Goal: Information Seeking & Learning: Check status

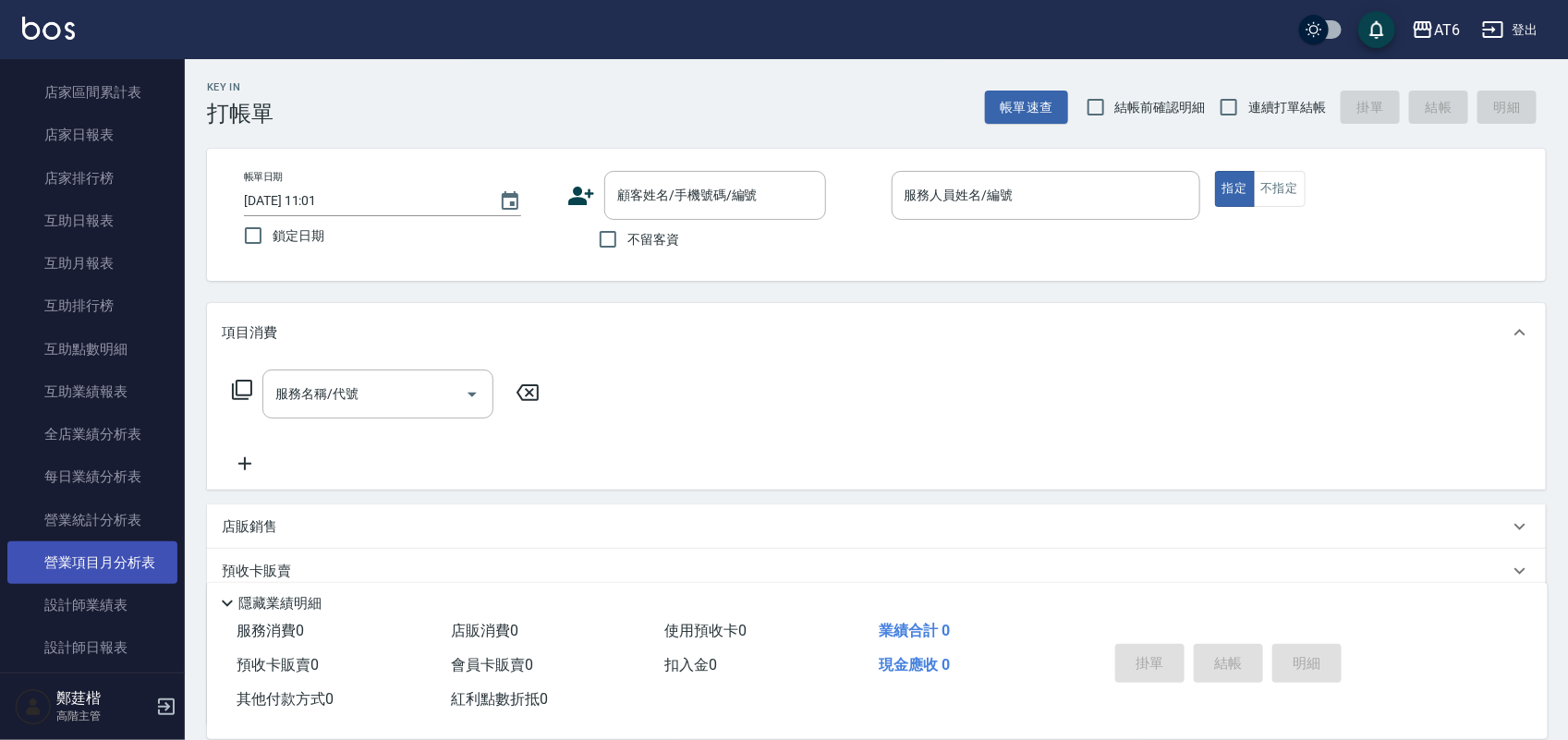
scroll to position [347, 0]
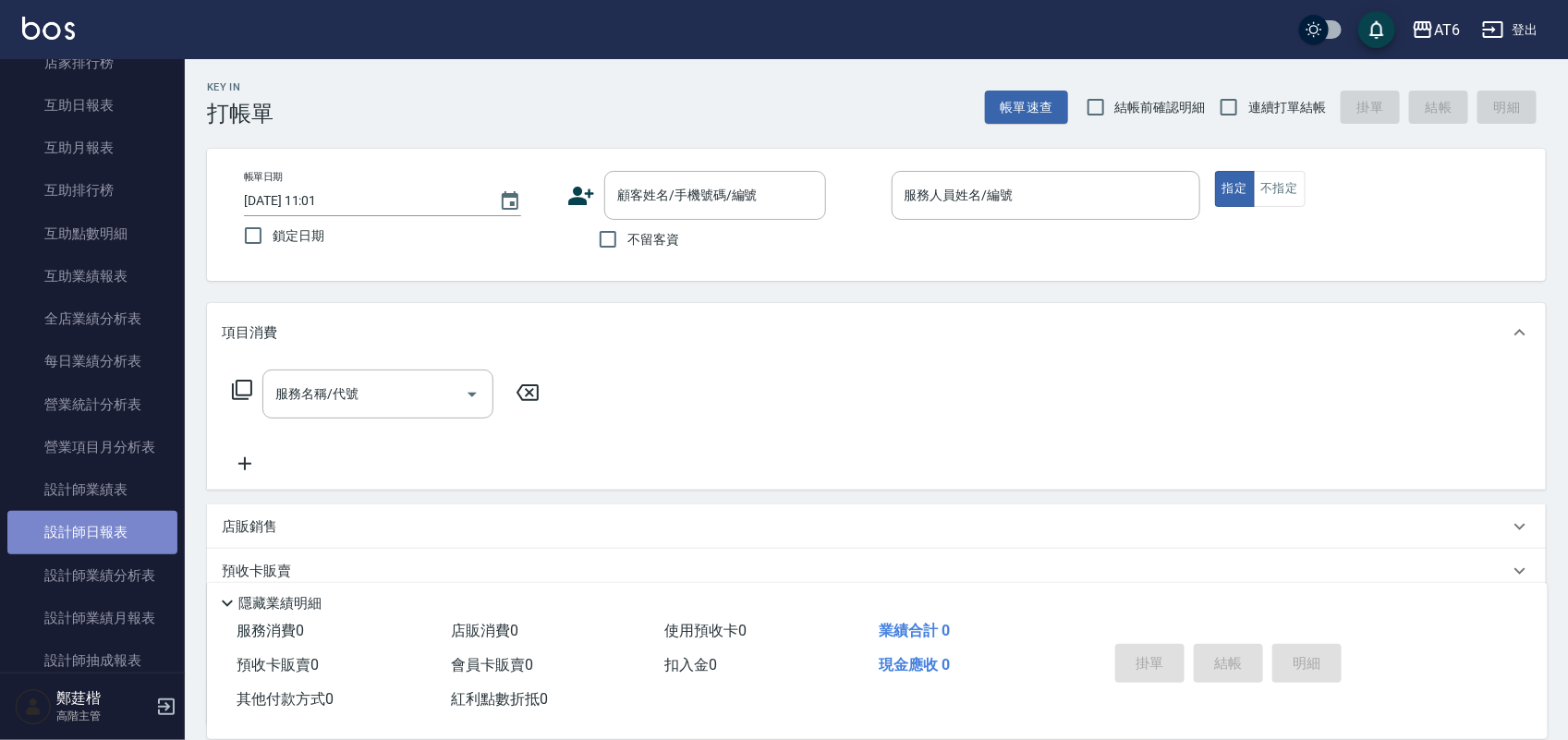
click at [121, 543] on link "設計師日報表" at bounding box center [92, 532] width 170 height 43
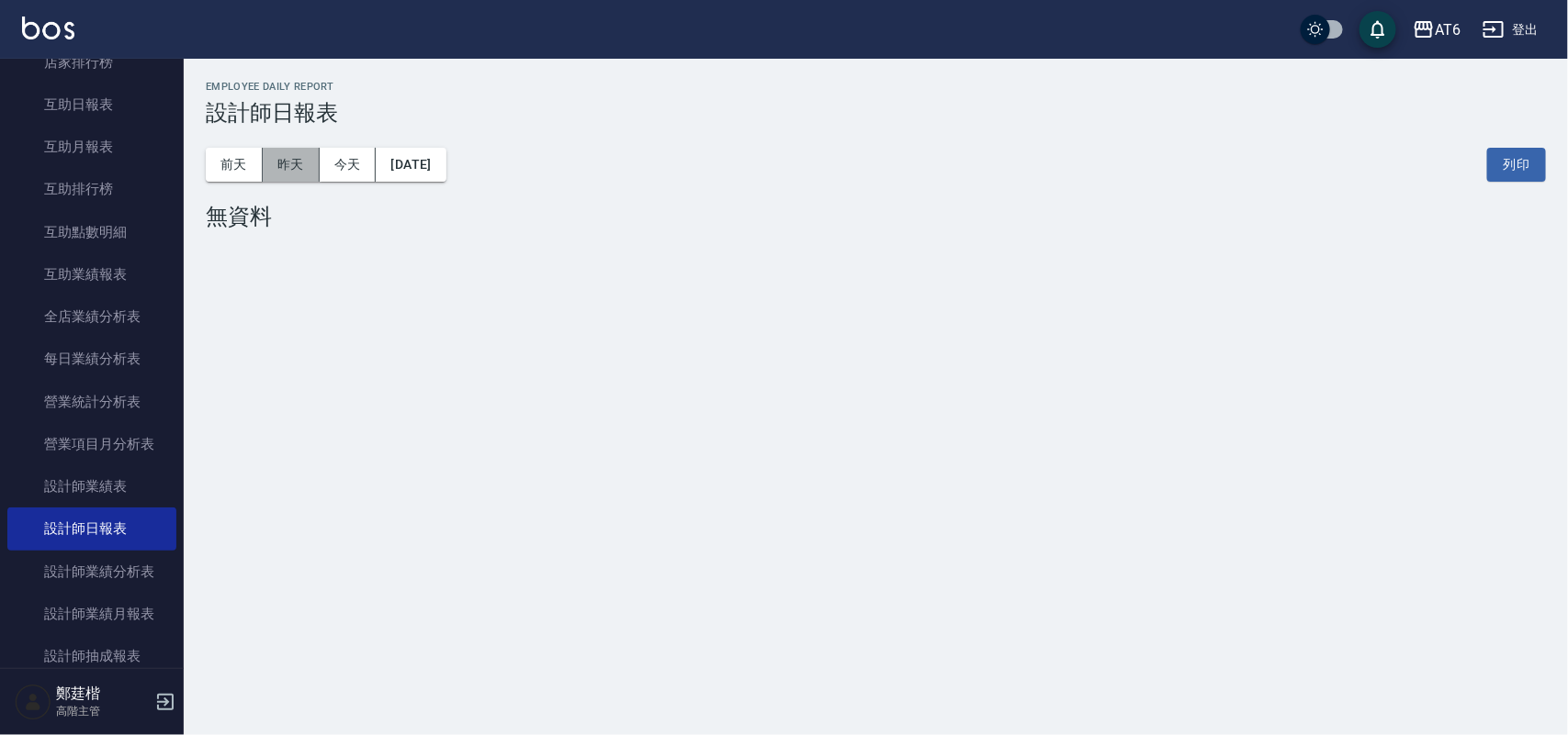
click at [275, 163] on button "昨天" at bounding box center [291, 164] width 57 height 34
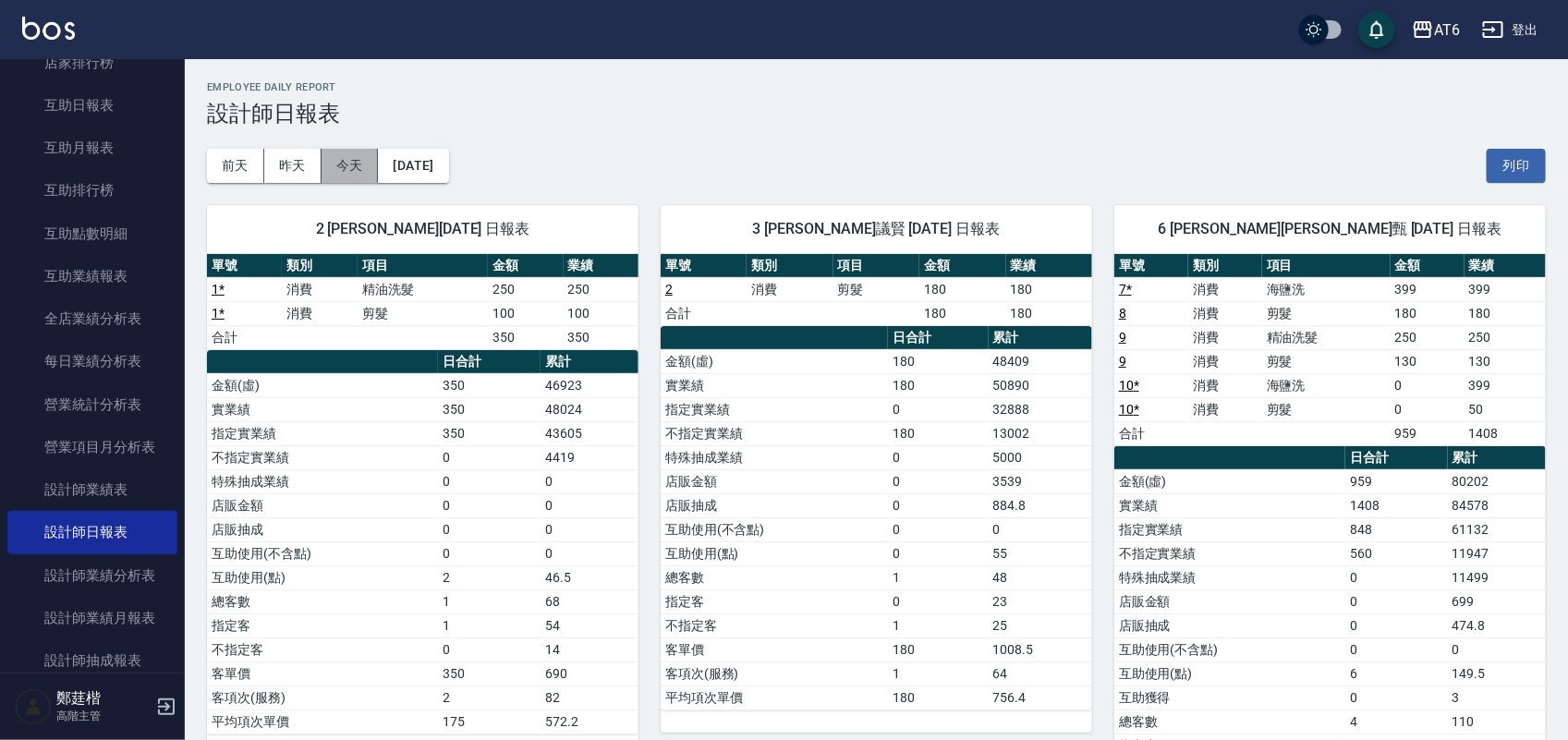
click at [348, 161] on button "今天" at bounding box center [350, 165] width 58 height 34
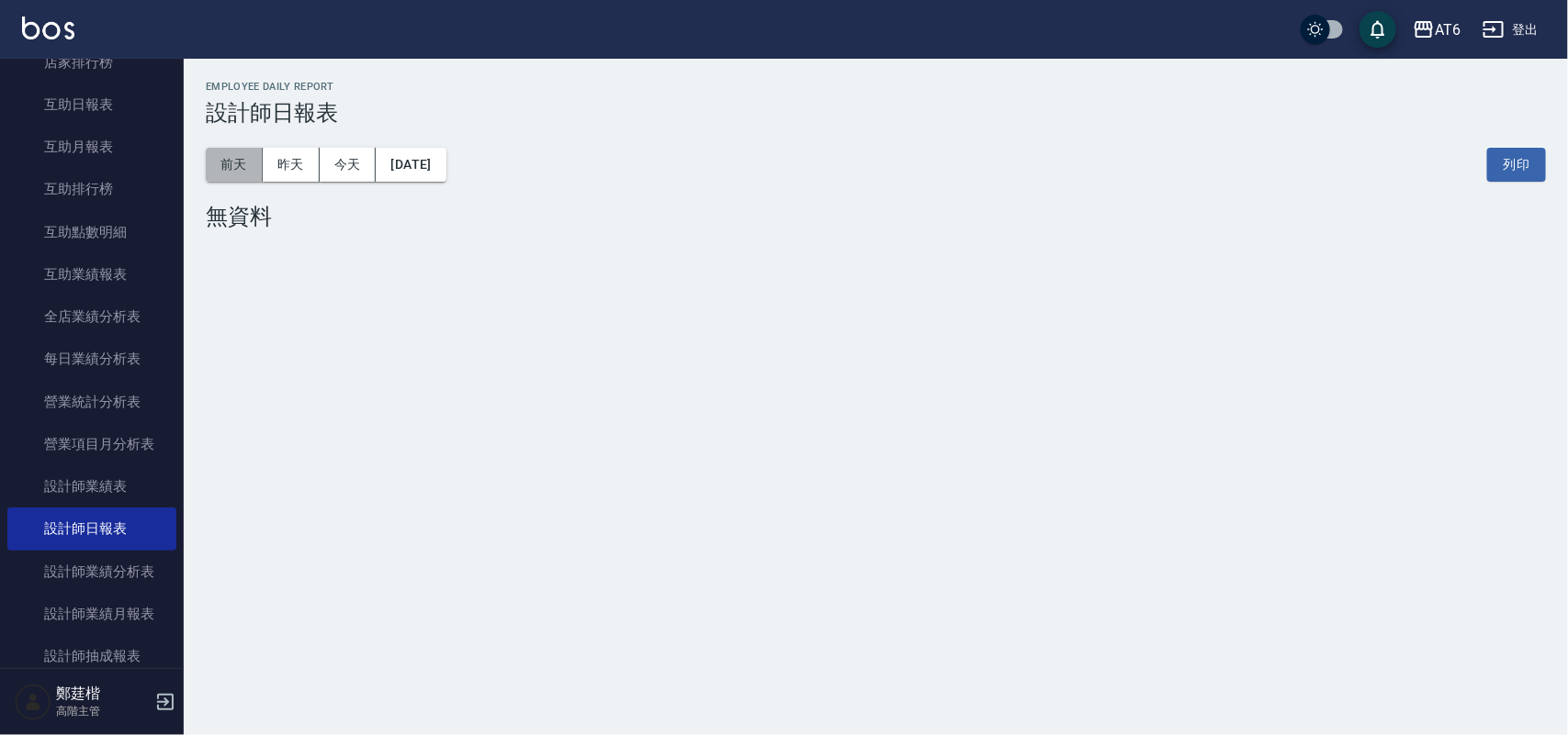
click at [245, 153] on button "前天" at bounding box center [235, 164] width 57 height 34
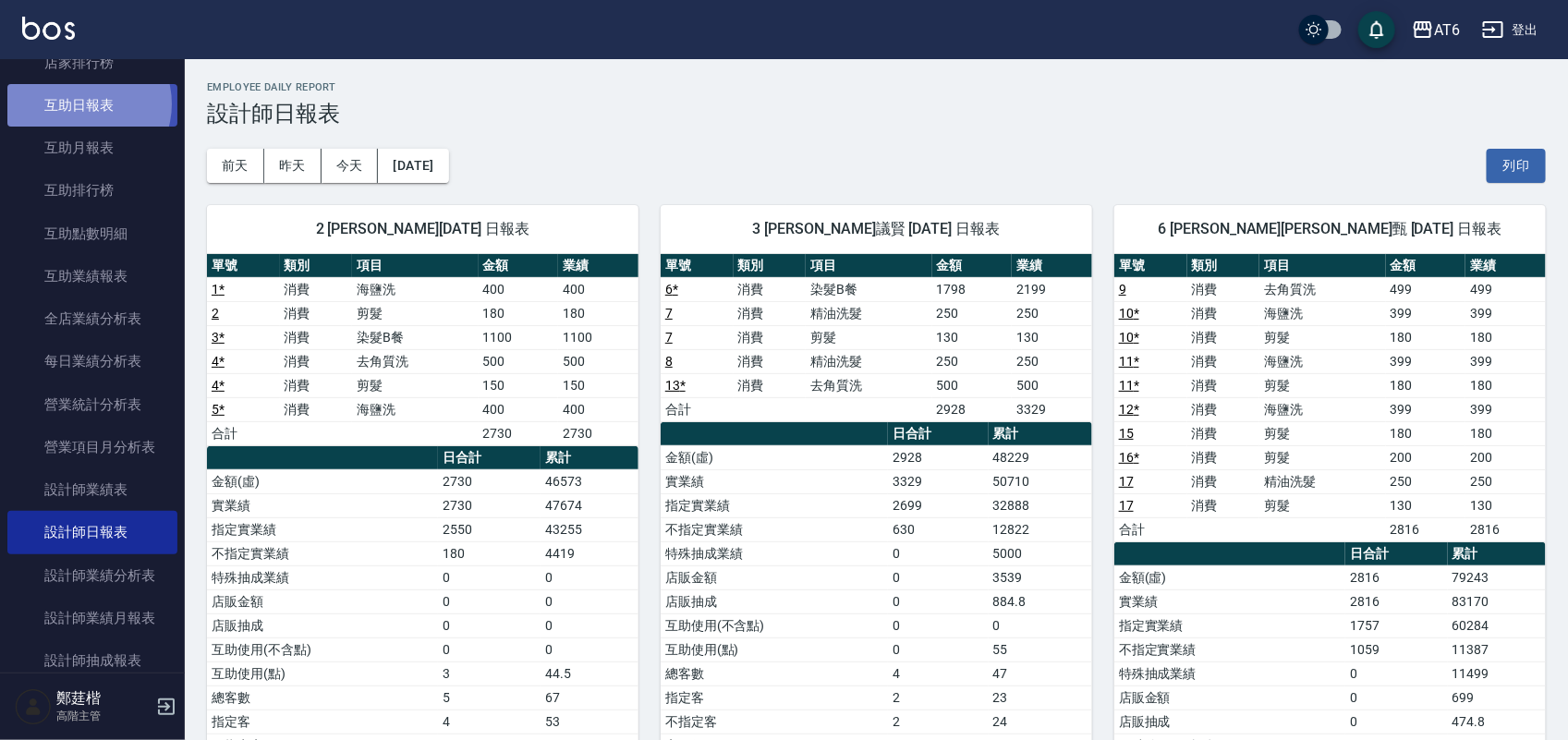
click at [85, 105] on link "互助日報表" at bounding box center [92, 105] width 170 height 43
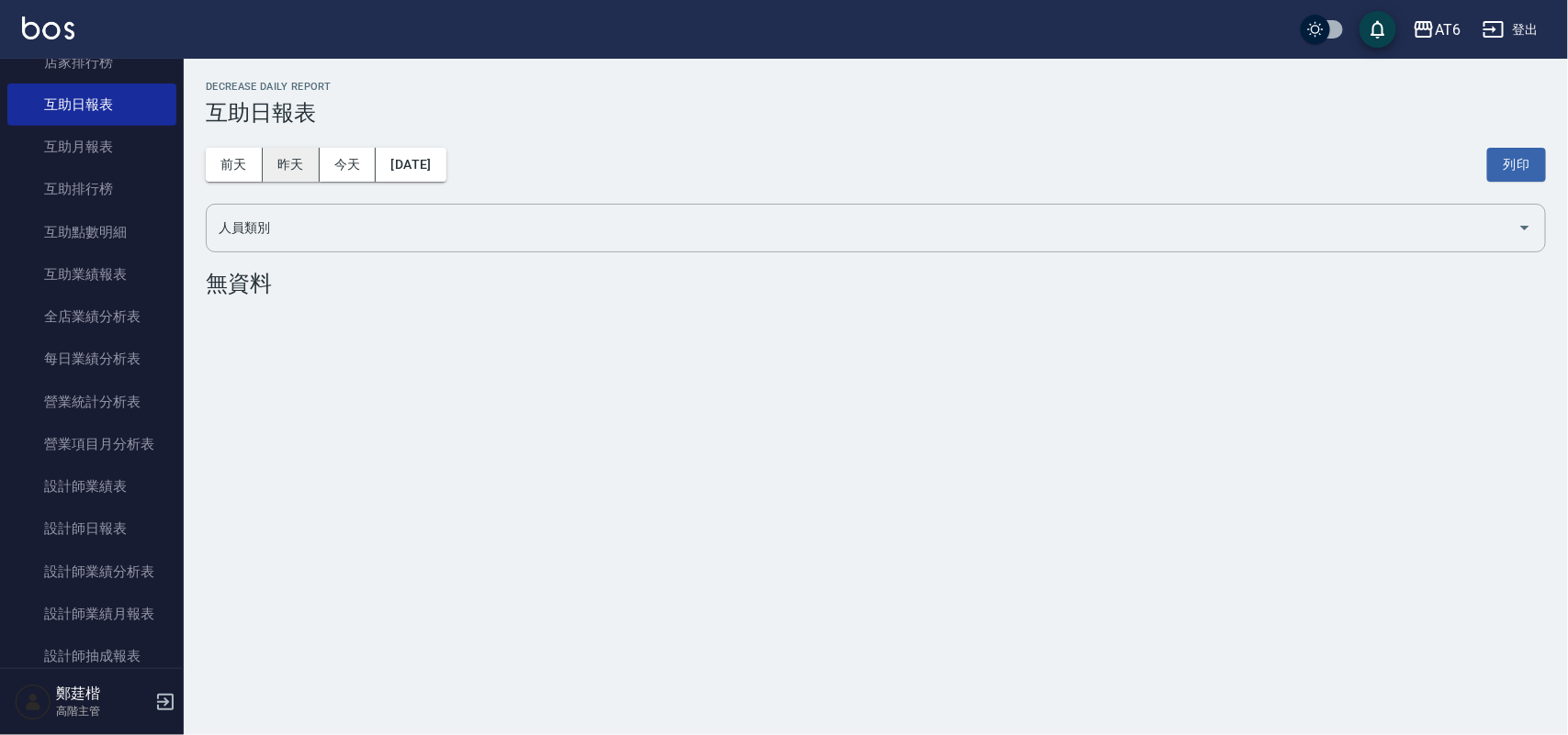
click at [304, 167] on button "昨天" at bounding box center [291, 164] width 57 height 34
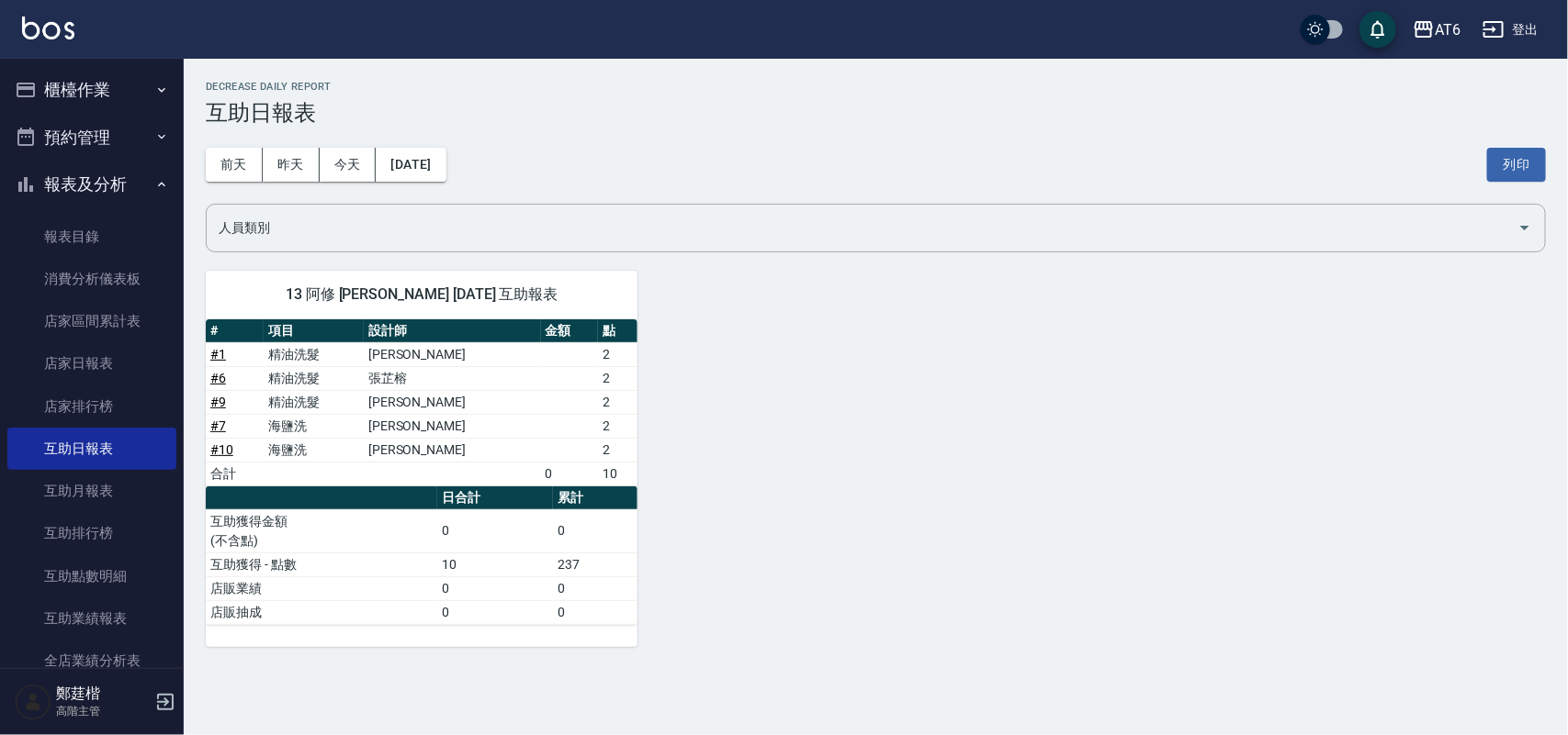
click at [118, 199] on button "報表及分析" at bounding box center [91, 184] width 169 height 47
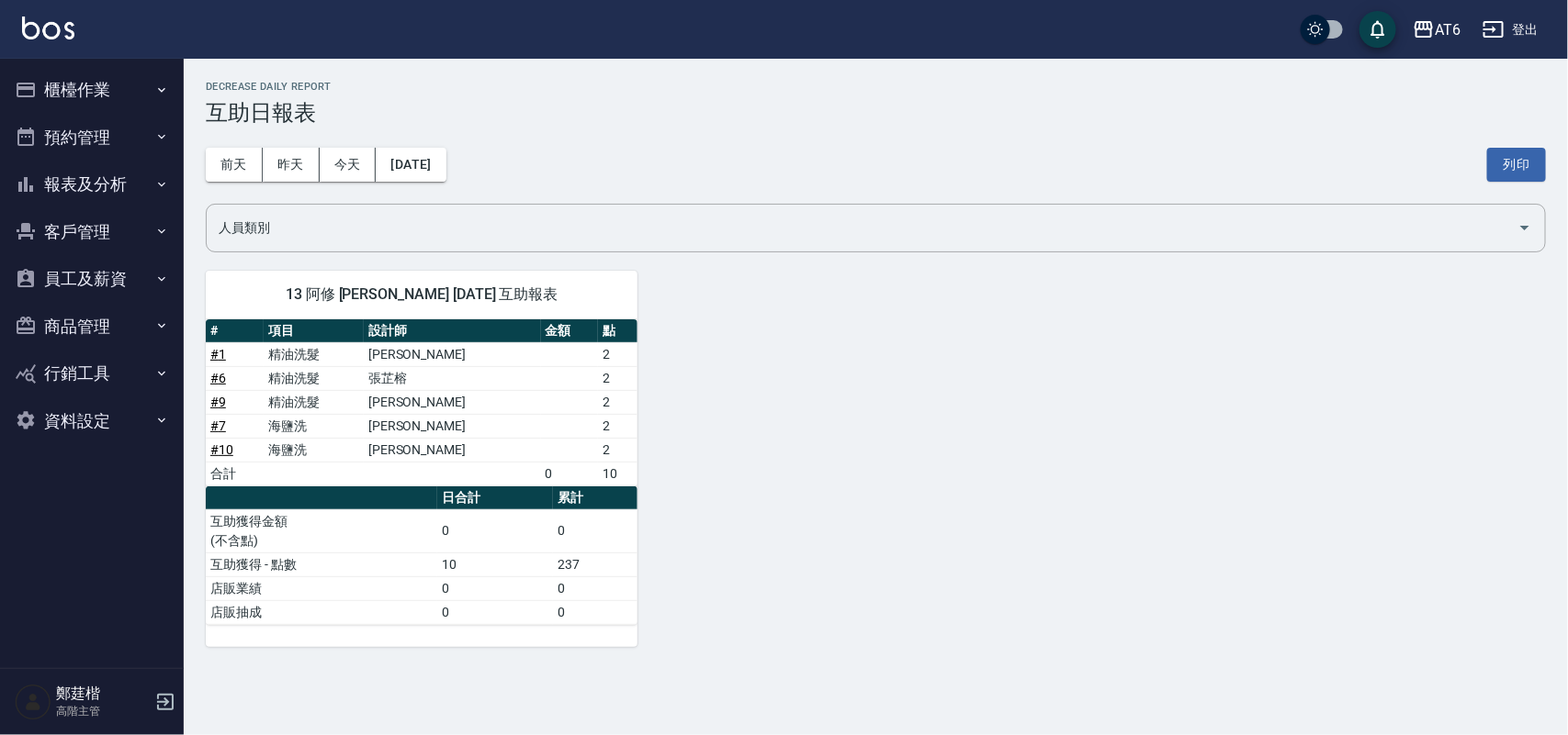
click at [129, 167] on button "報表及分析" at bounding box center [91, 184] width 169 height 47
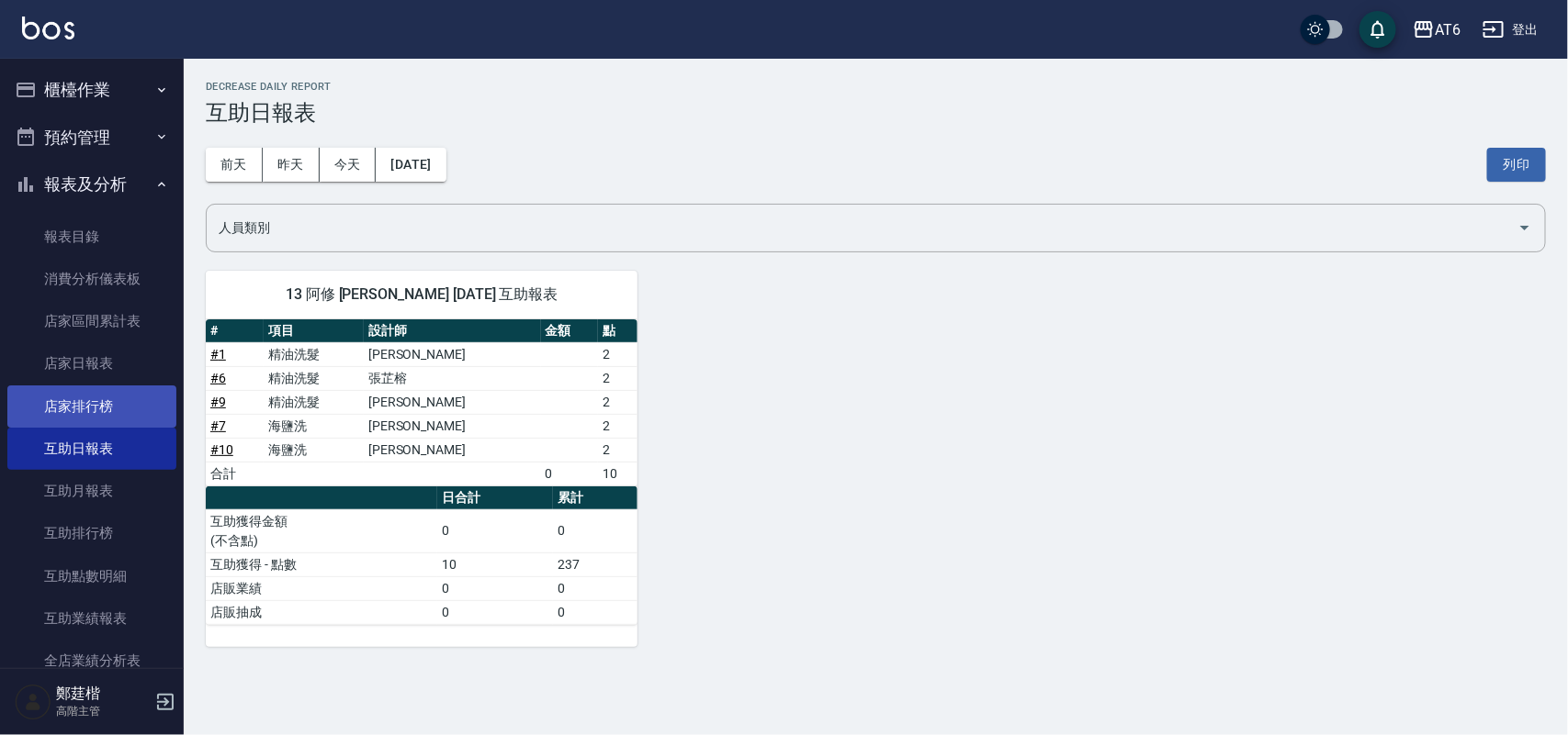
click at [90, 396] on link "店家排行榜" at bounding box center [91, 407] width 169 height 43
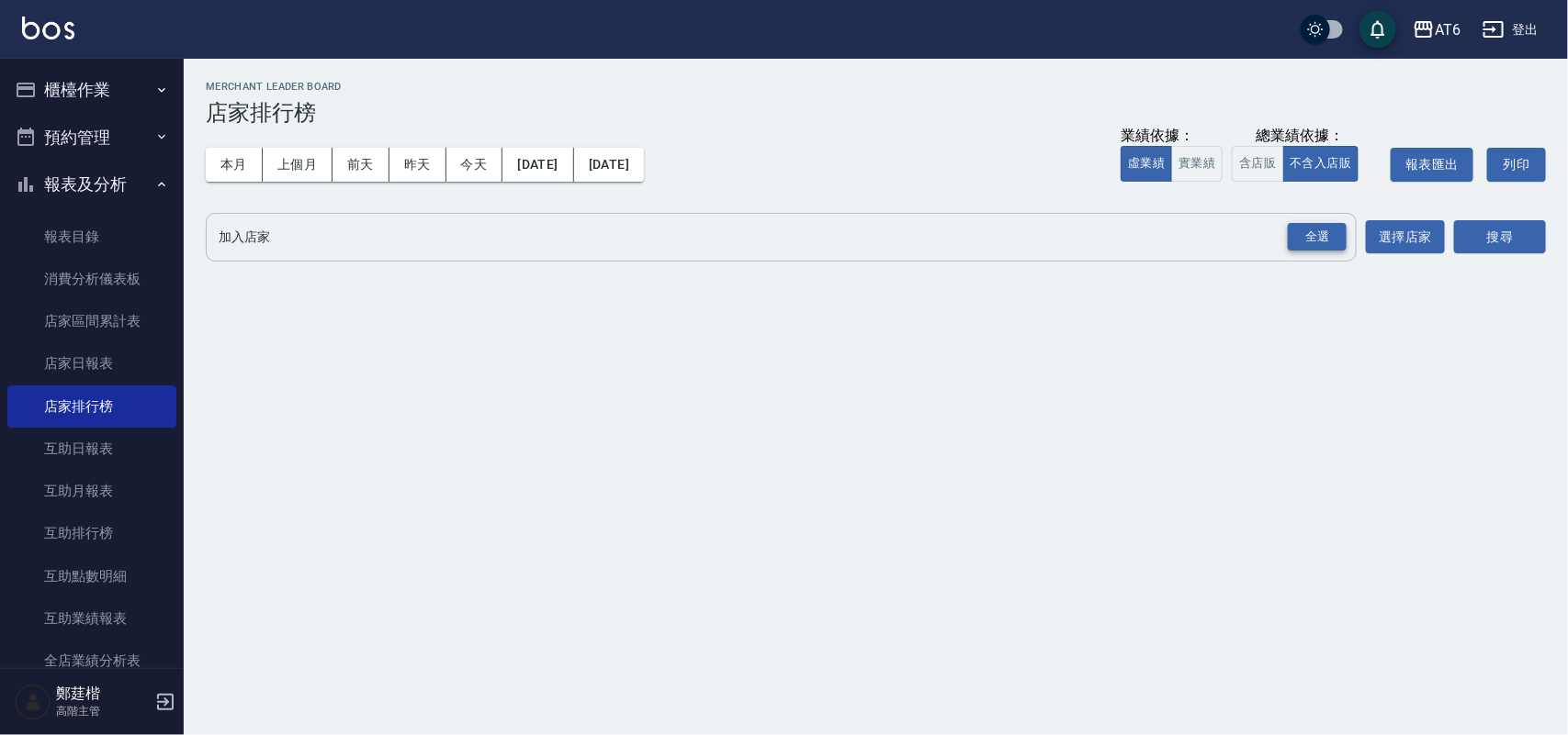
click at [1306, 234] on div "全選" at bounding box center [1317, 237] width 58 height 29
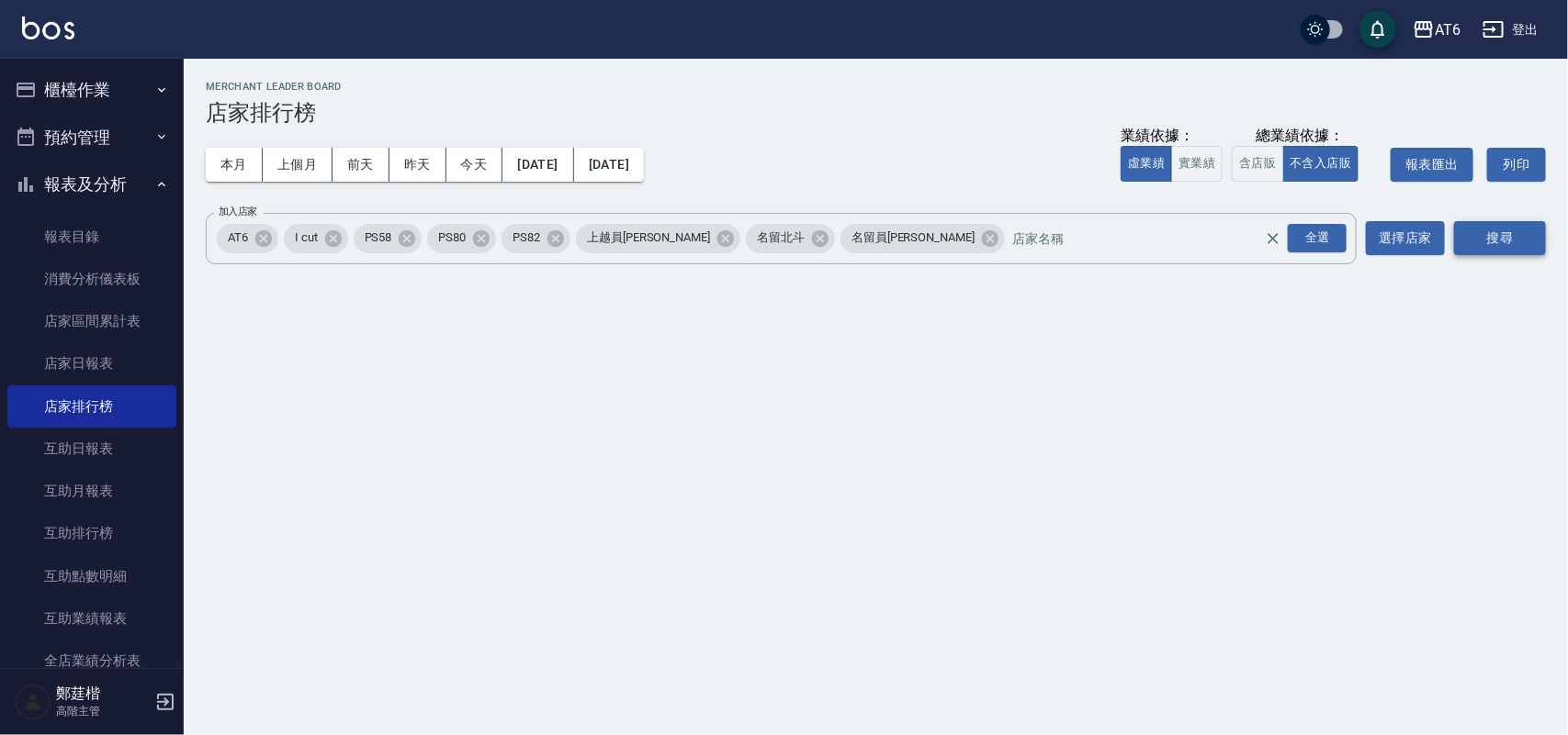
click at [1541, 230] on button "搜尋" at bounding box center [1500, 238] width 92 height 34
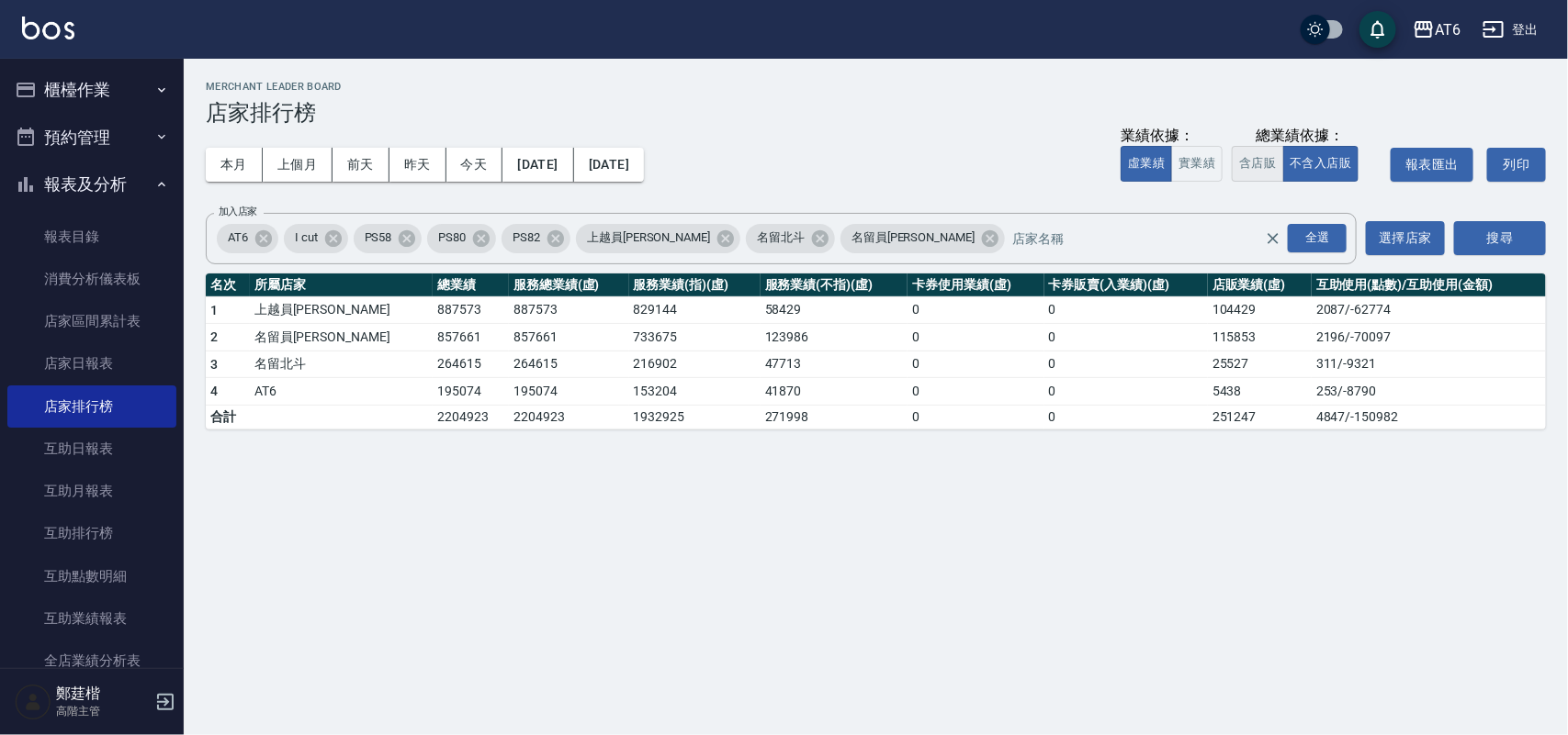
click at [1268, 175] on button "含店販" at bounding box center [1257, 164] width 51 height 36
click at [1333, 162] on button "不含入店販" at bounding box center [1321, 164] width 76 height 36
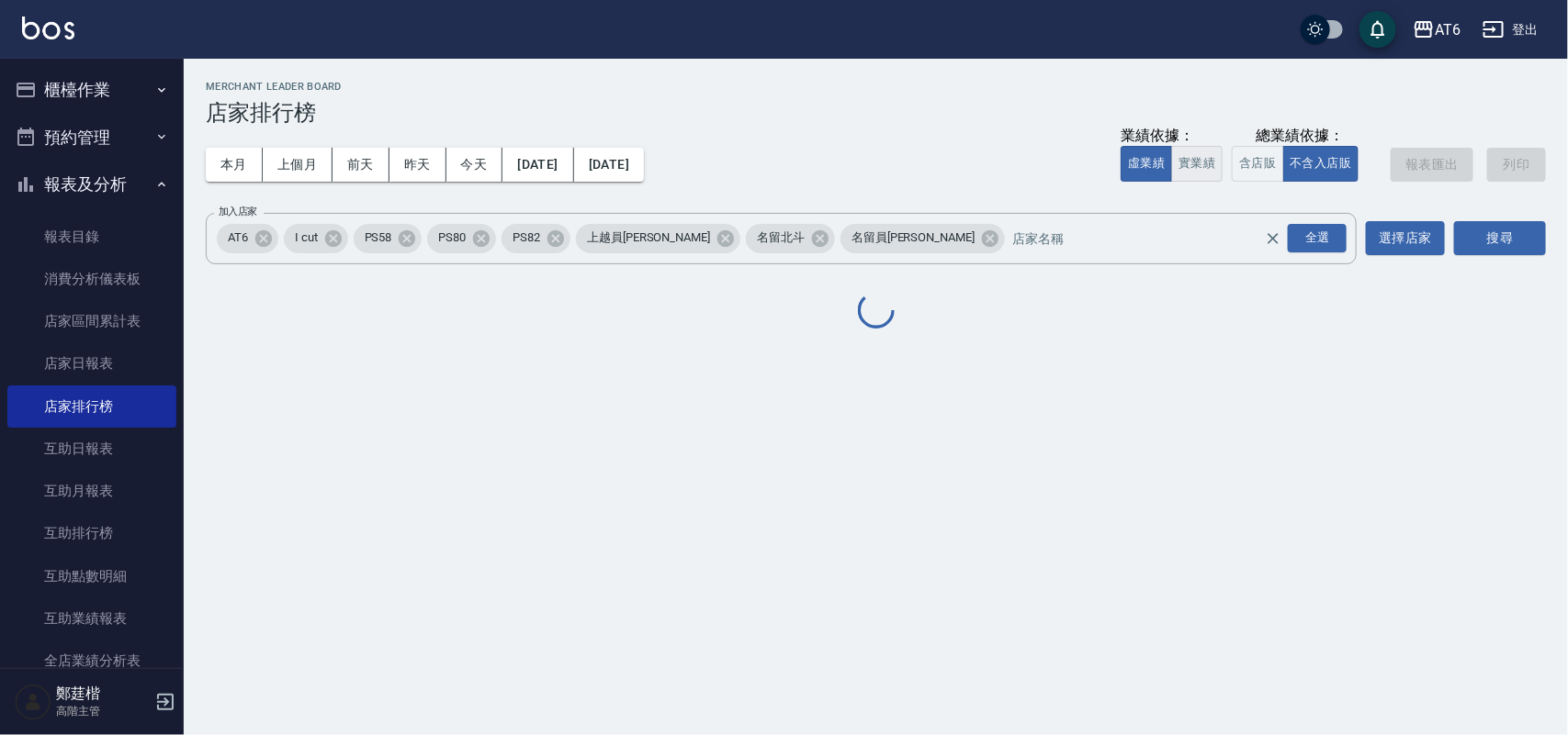
click at [1218, 162] on button "實業績" at bounding box center [1197, 164] width 51 height 36
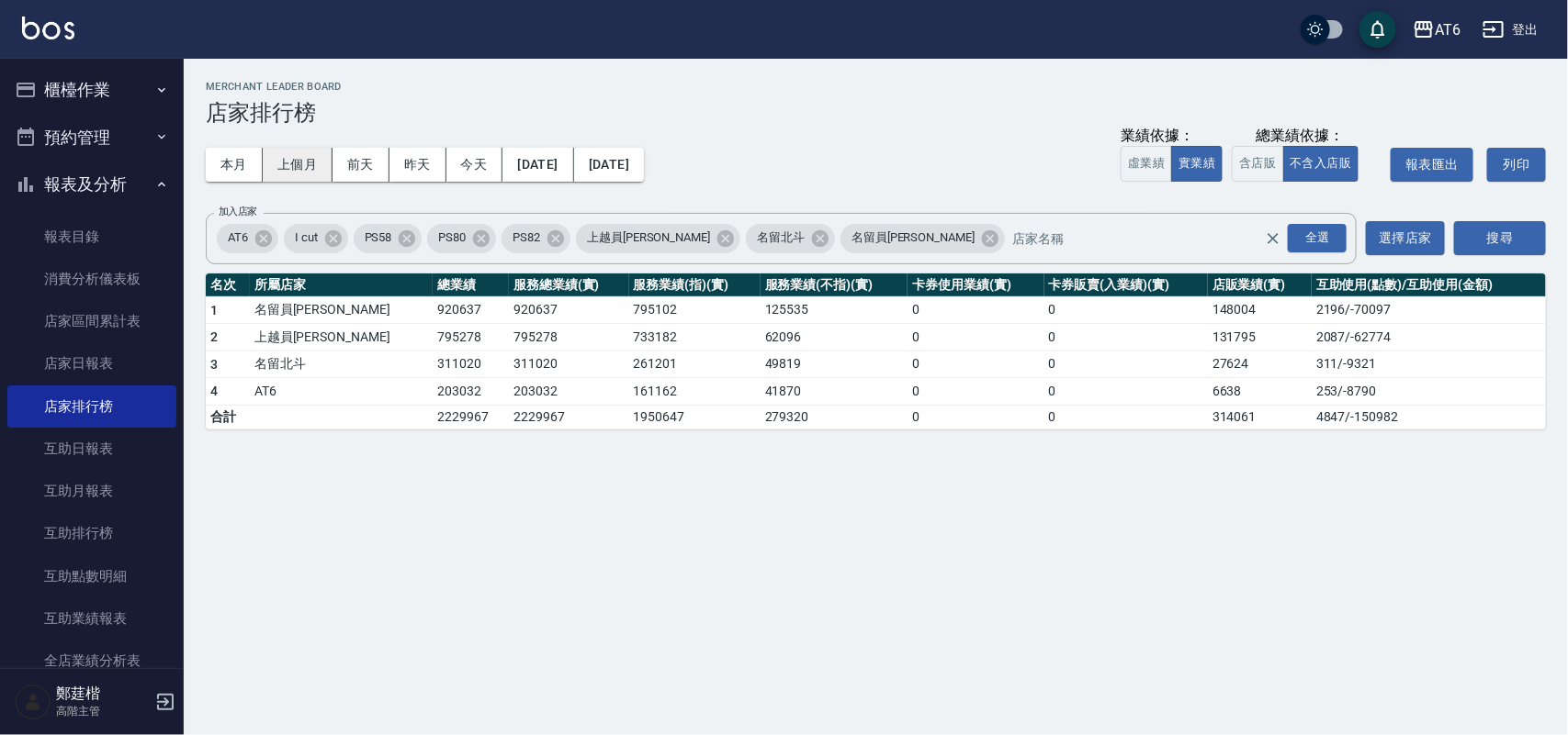
click at [317, 148] on button "上個月" at bounding box center [297, 164] width 70 height 34
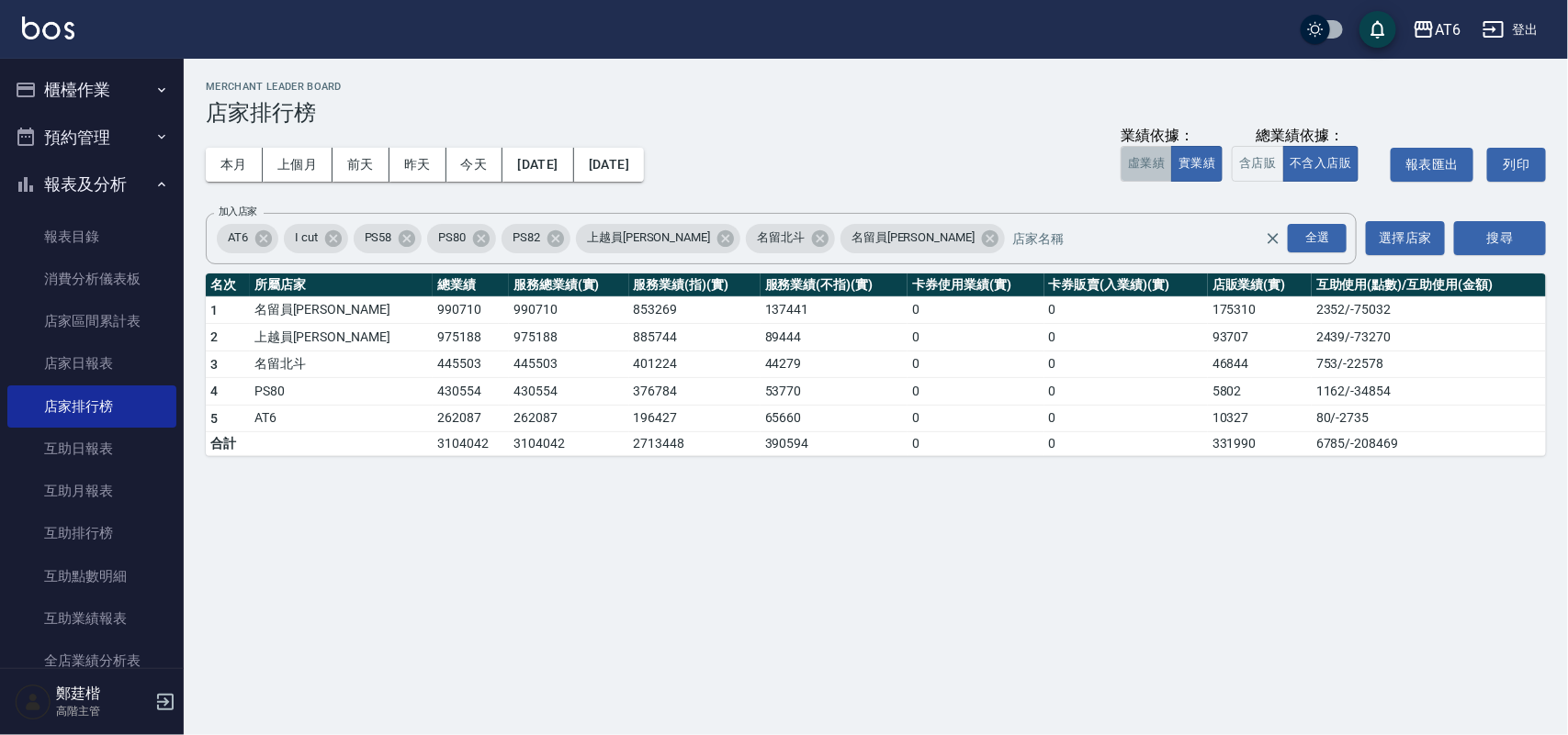
click at [1154, 162] on button "虛業績" at bounding box center [1146, 164] width 51 height 36
click at [1246, 159] on button "含店販" at bounding box center [1257, 164] width 51 height 36
click at [107, 191] on button "報表及分析" at bounding box center [91, 184] width 169 height 47
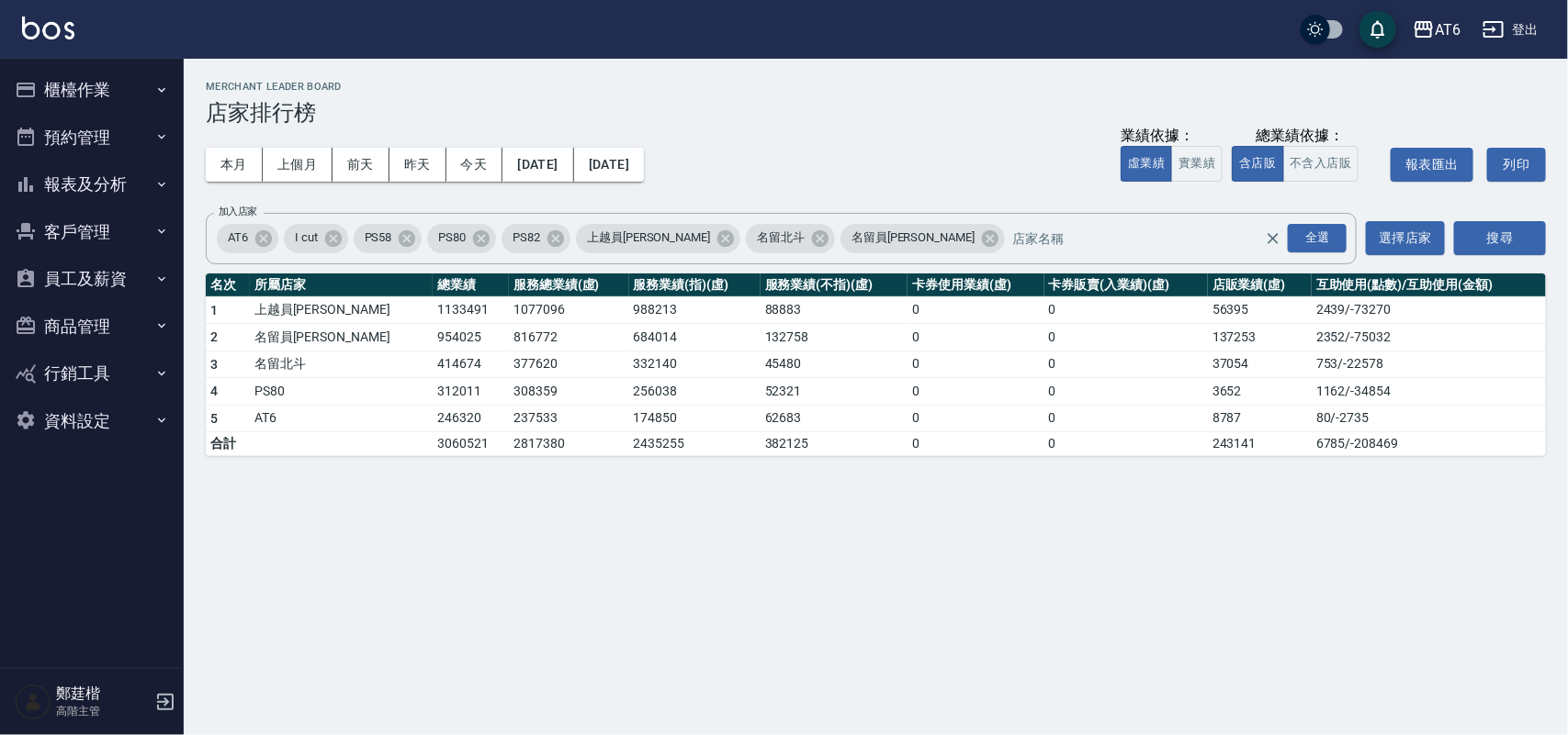
click at [110, 101] on button "櫃檯作業" at bounding box center [91, 90] width 169 height 47
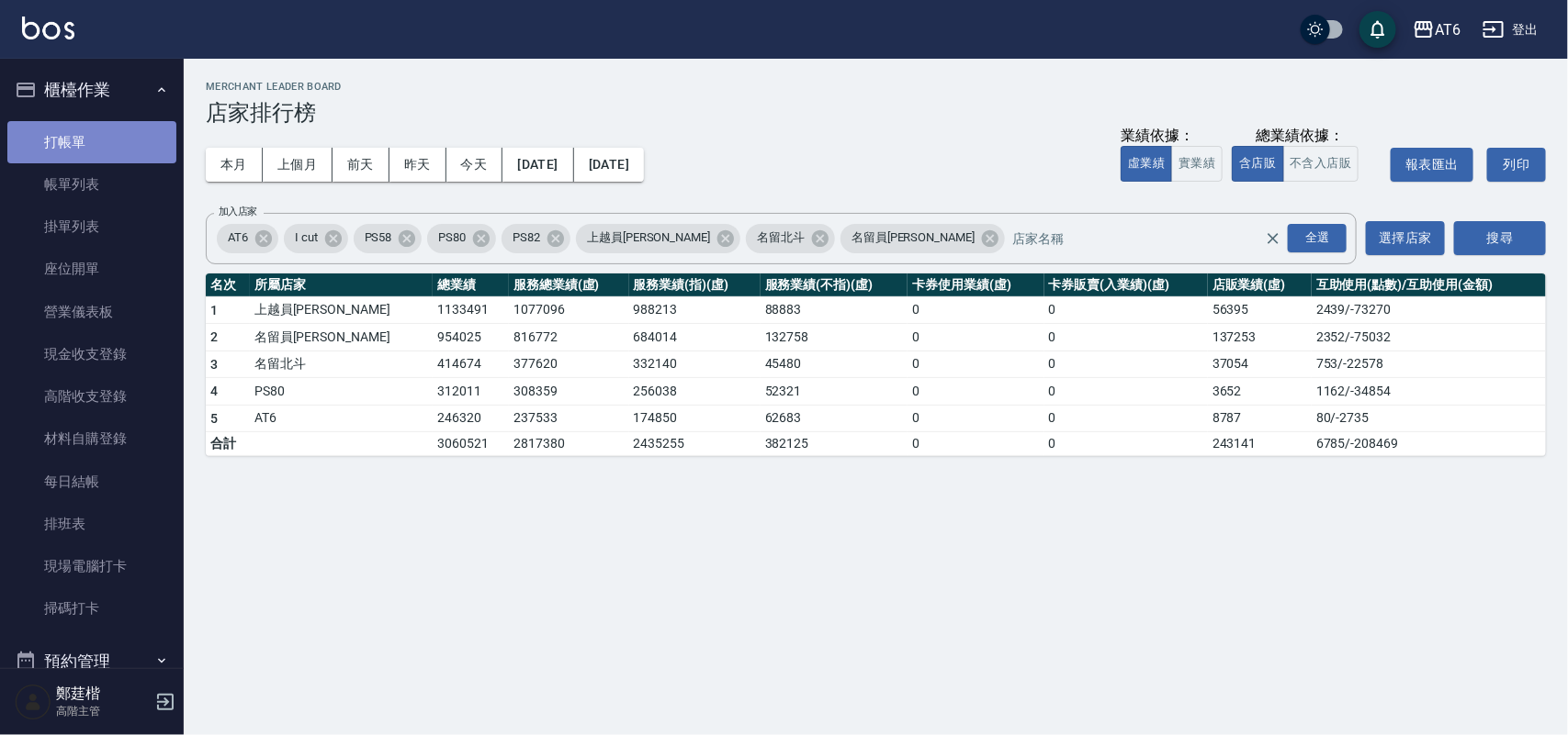
click at [103, 146] on link "打帳單" at bounding box center [91, 141] width 169 height 43
click at [139, 89] on button "櫃檯作業" at bounding box center [91, 90] width 169 height 47
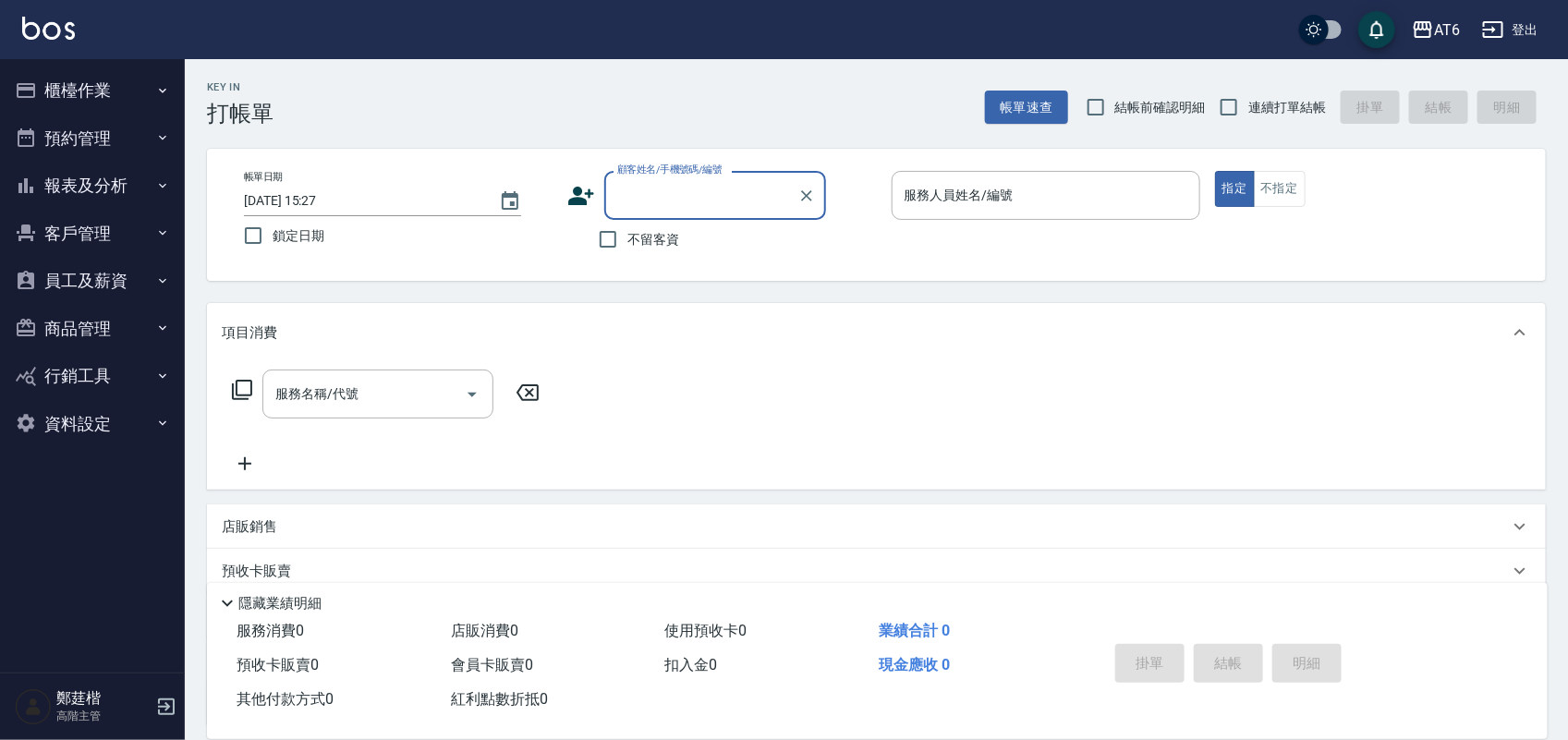
click at [111, 197] on button "報表及分析" at bounding box center [92, 185] width 170 height 48
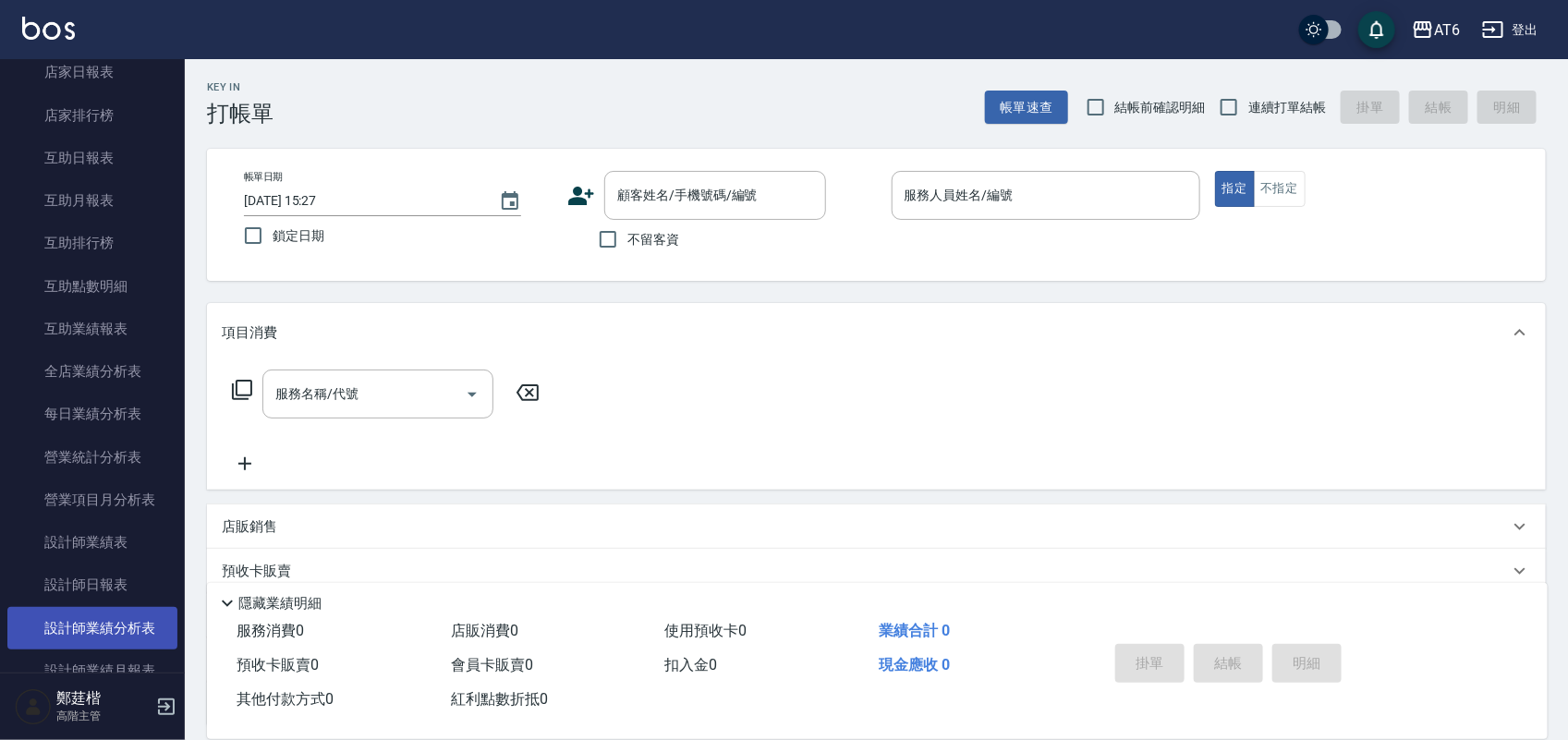
scroll to position [347, 0]
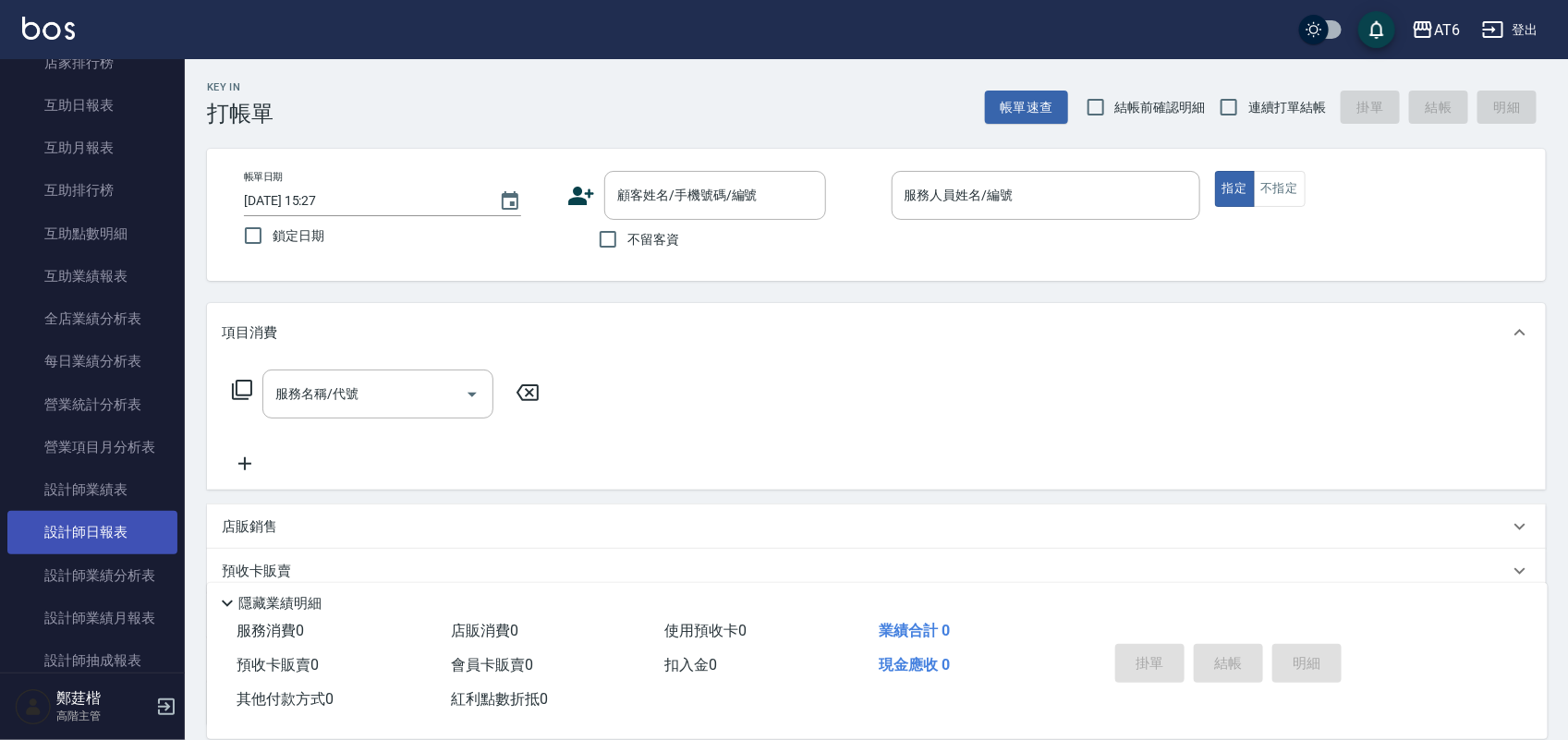
click at [94, 547] on link "設計師日報表" at bounding box center [92, 532] width 170 height 43
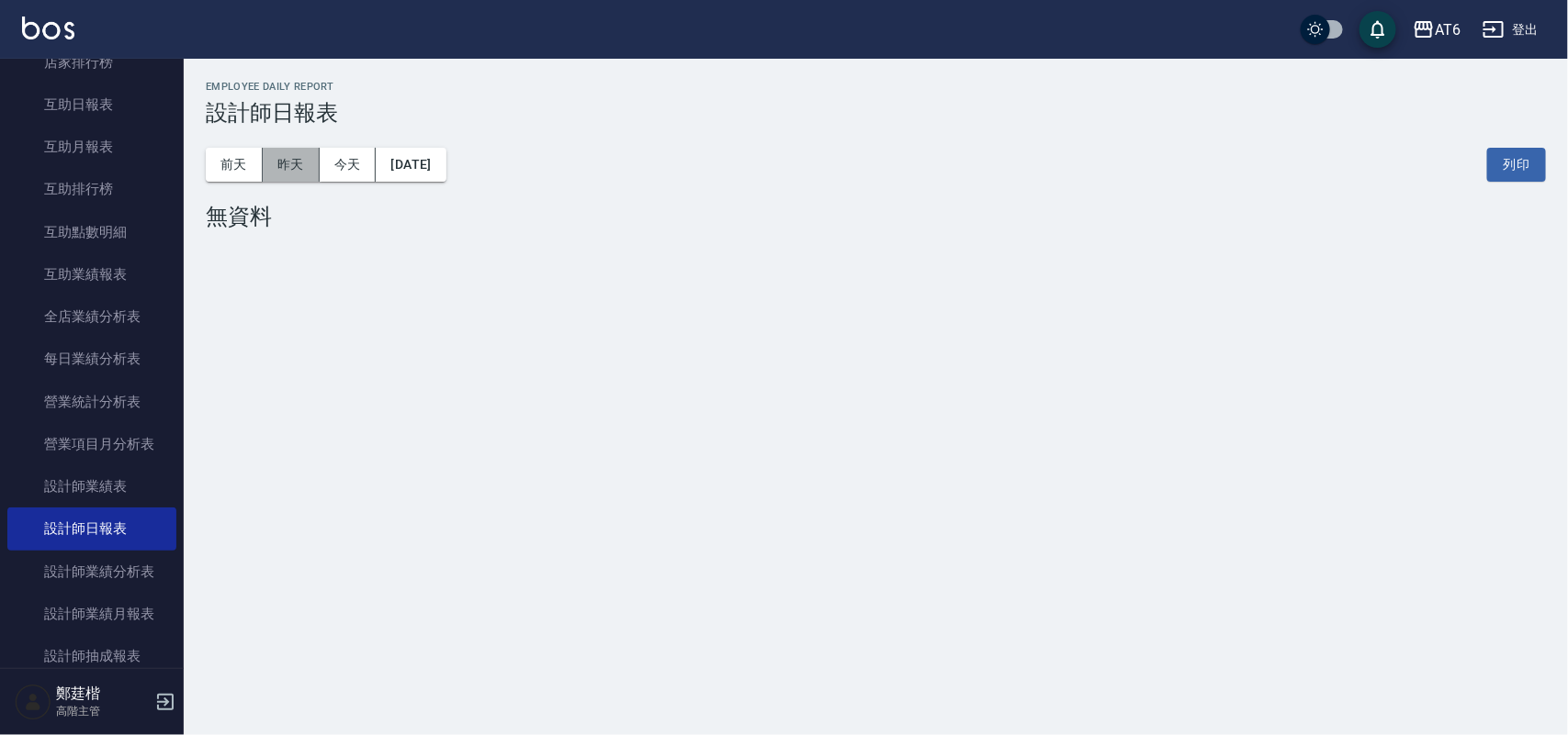
click at [285, 158] on button "昨天" at bounding box center [291, 164] width 57 height 34
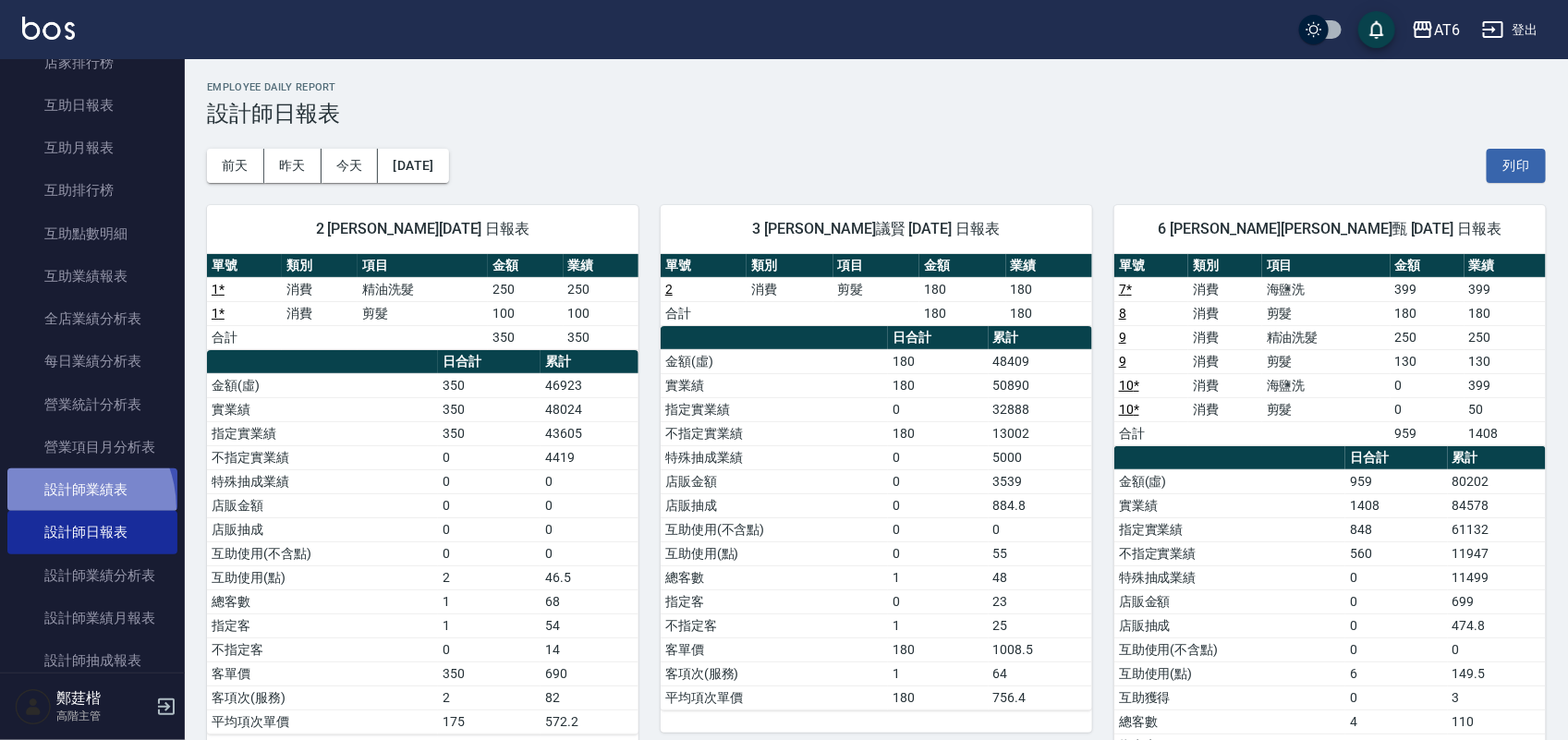
click at [53, 509] on link "設計師業績表" at bounding box center [92, 489] width 170 height 43
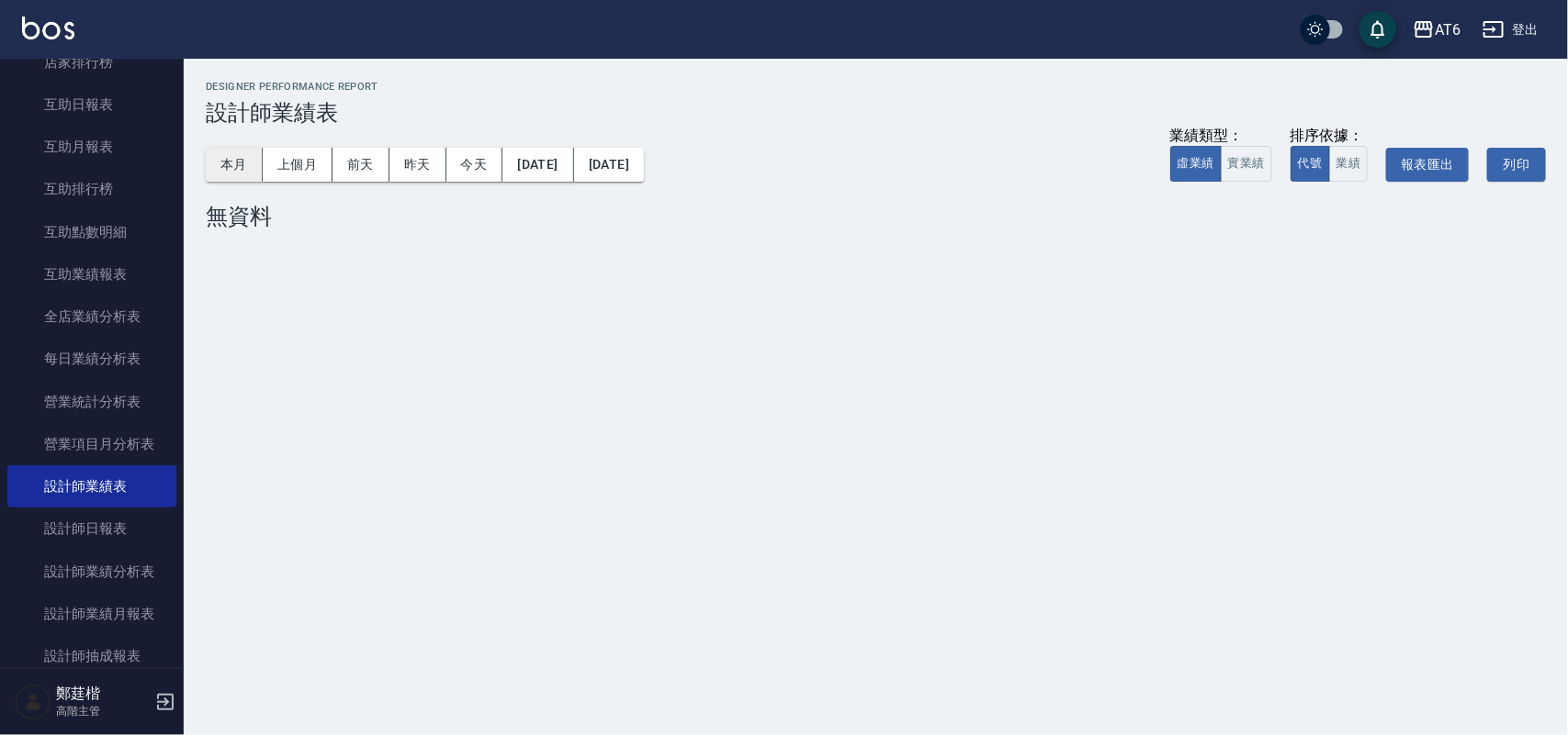
click at [248, 161] on button "本月" at bounding box center [235, 164] width 57 height 34
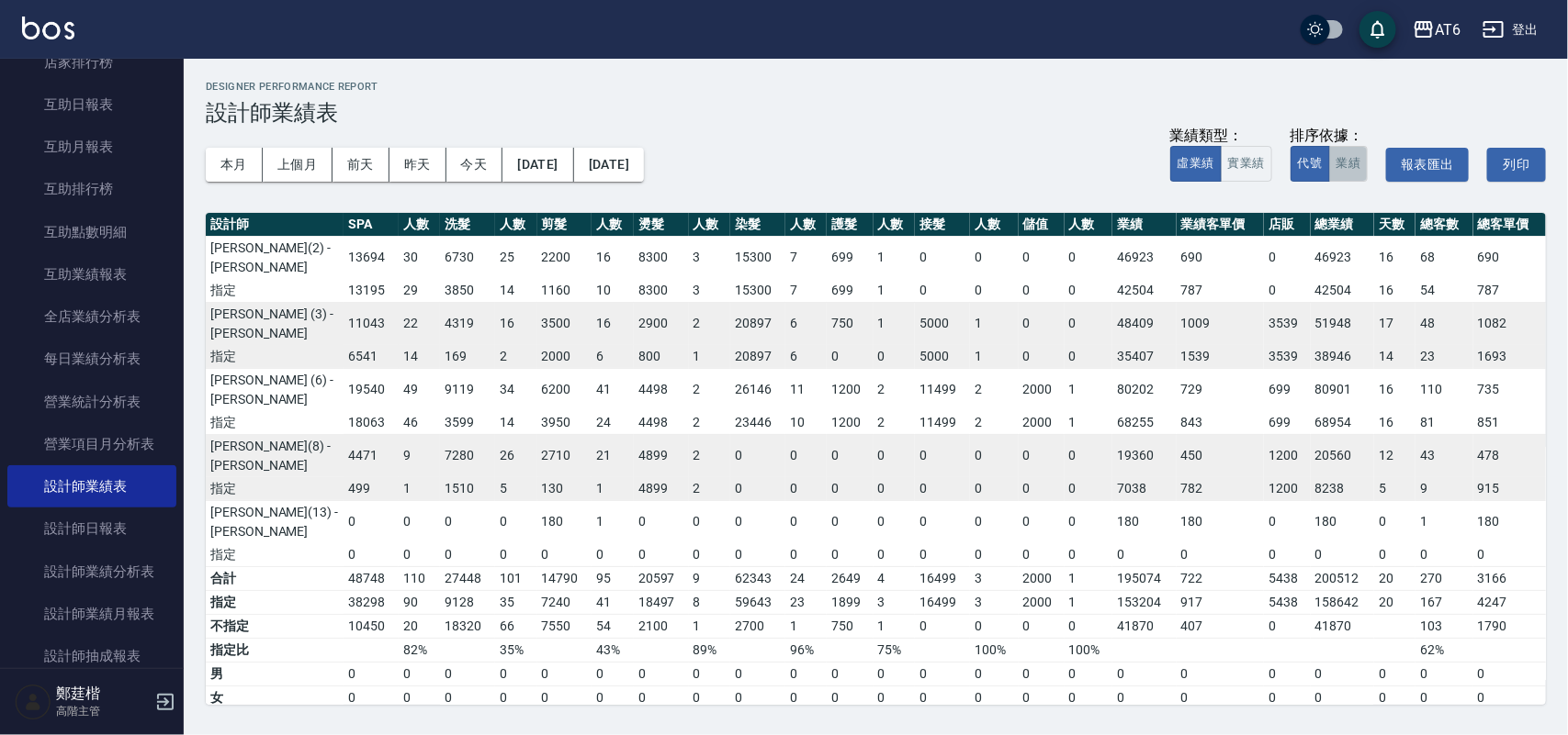
click at [1333, 175] on button "業績" at bounding box center [1349, 164] width 40 height 36
click at [1316, 167] on button "代號" at bounding box center [1311, 164] width 40 height 36
click at [1346, 167] on button "業績" at bounding box center [1349, 164] width 40 height 36
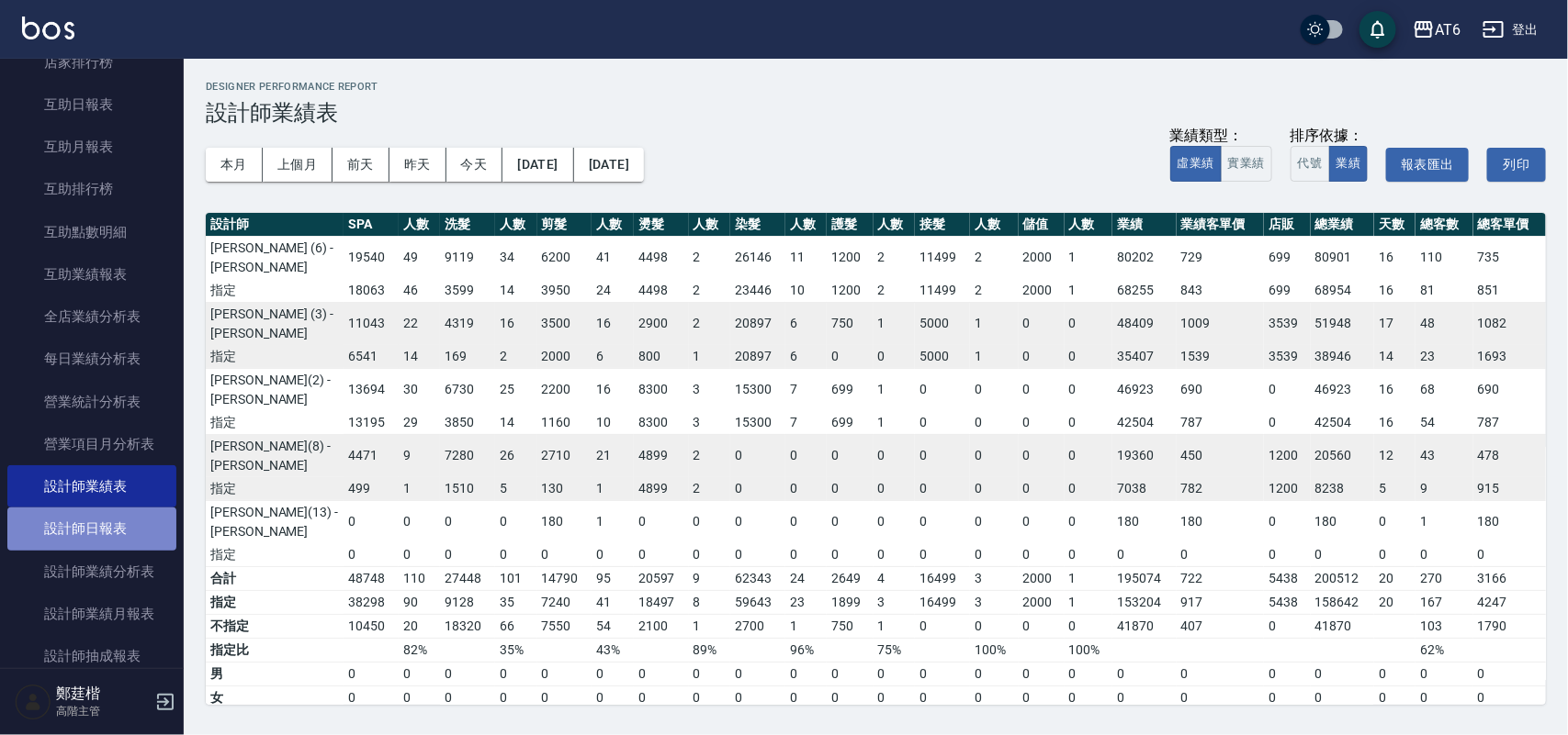
click at [93, 533] on link "設計師日報表" at bounding box center [91, 528] width 169 height 43
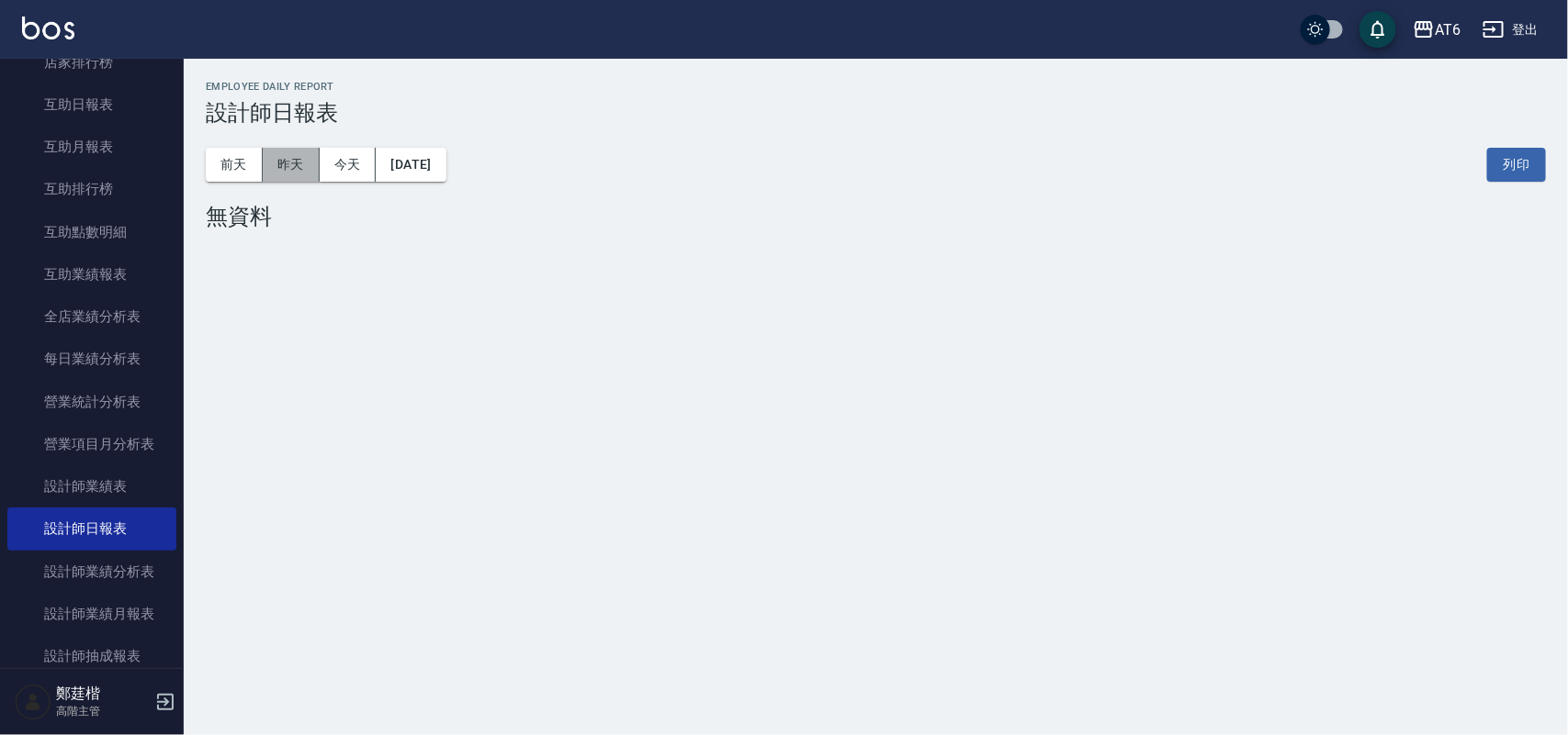
click at [303, 161] on button "昨天" at bounding box center [291, 164] width 57 height 34
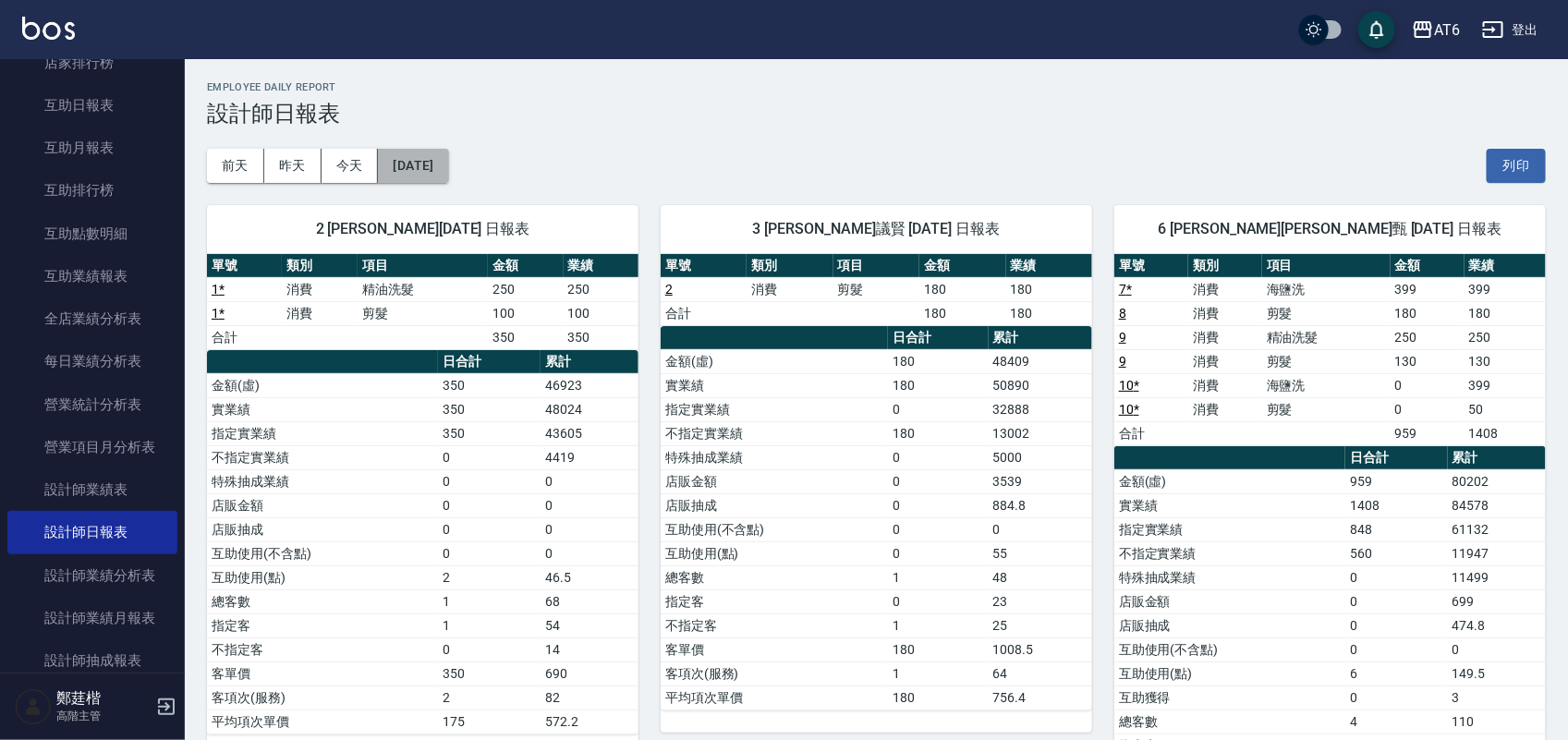
click at [448, 152] on button "[DATE]" at bounding box center [413, 165] width 71 height 34
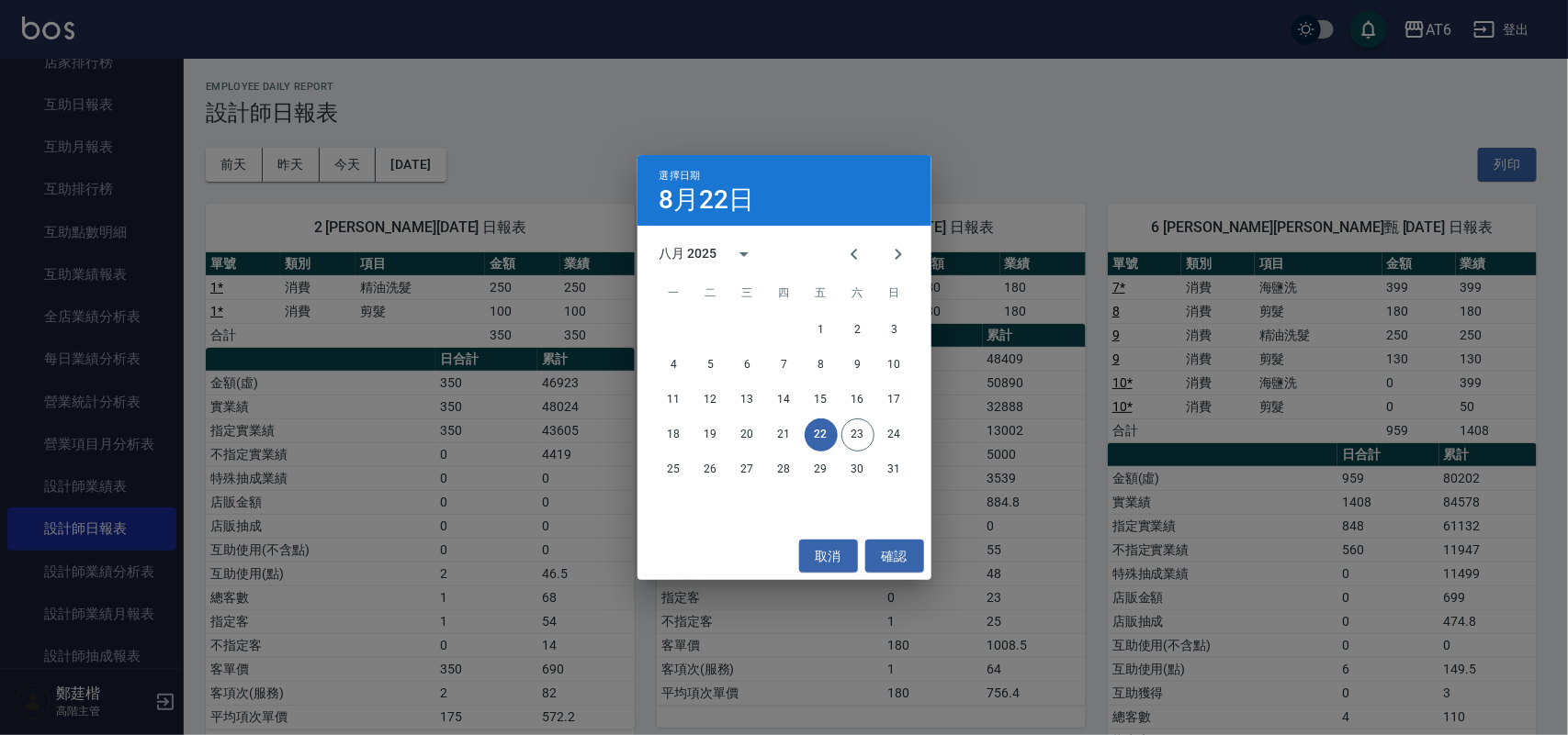
click at [713, 262] on div "八月 2025" at bounding box center [688, 253] width 57 height 19
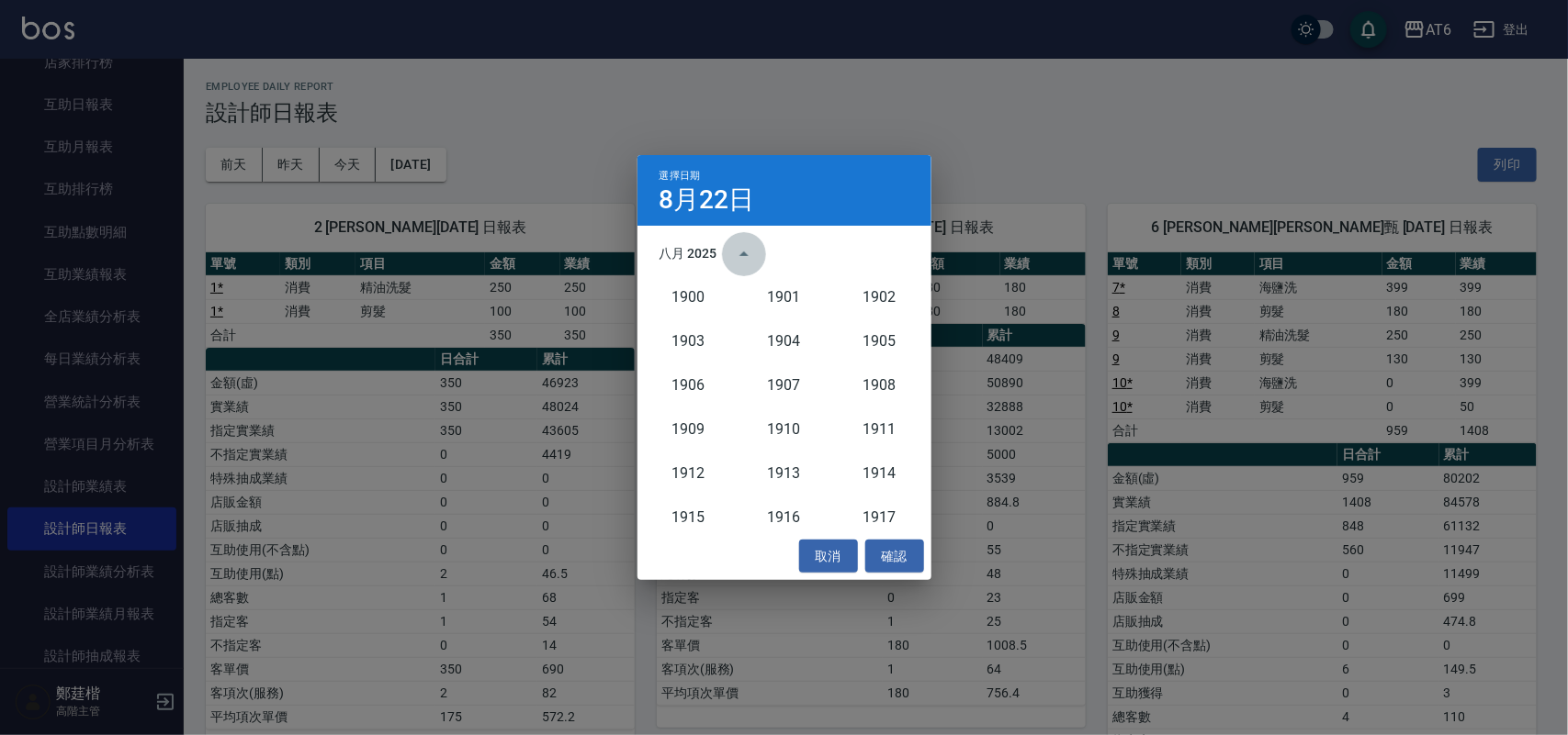
scroll to position [1700, 0]
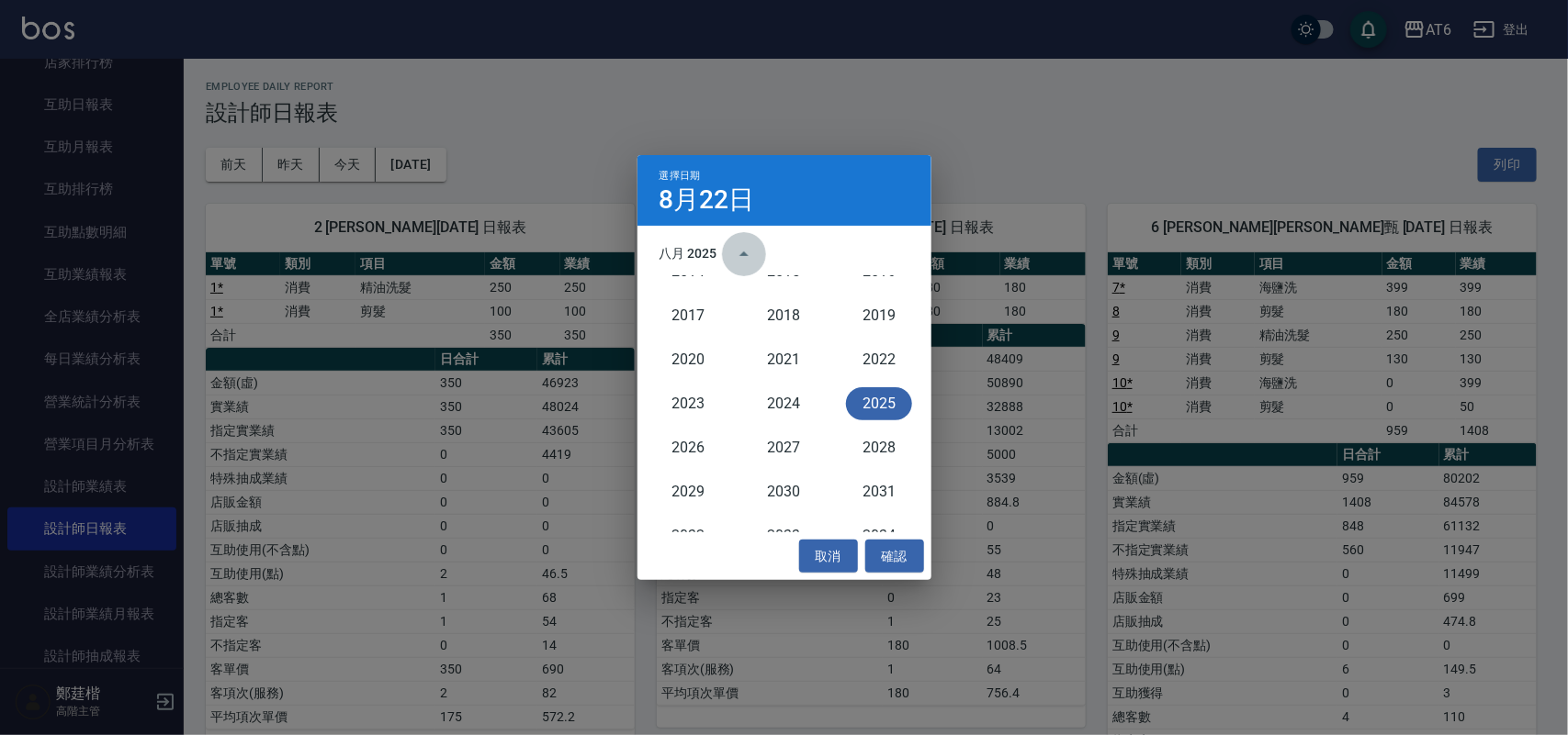
click at [735, 255] on icon "year view is open, switch to calendar view" at bounding box center [744, 254] width 22 height 22
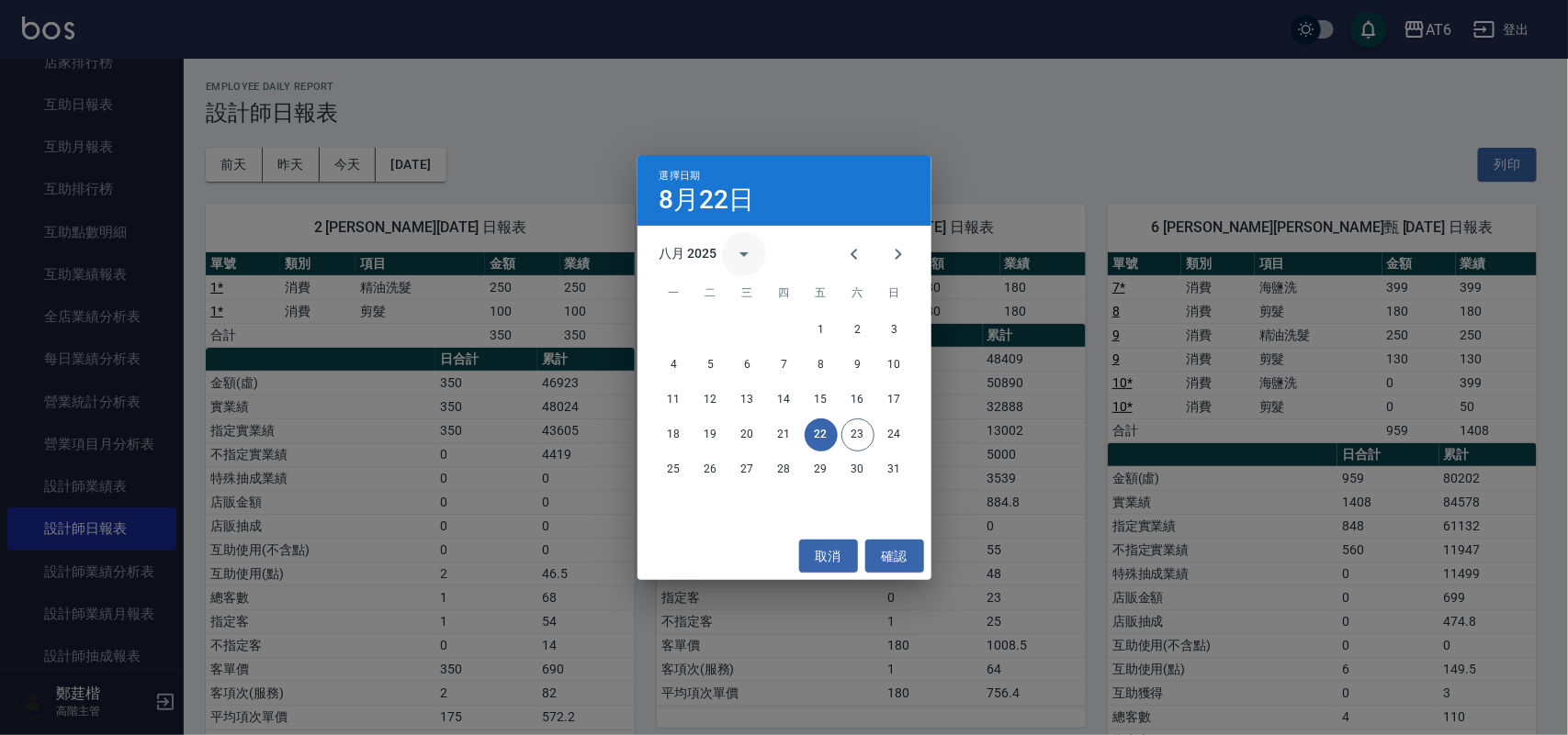
click at [735, 255] on icon "calendar view is open, switch to year view" at bounding box center [744, 254] width 22 height 22
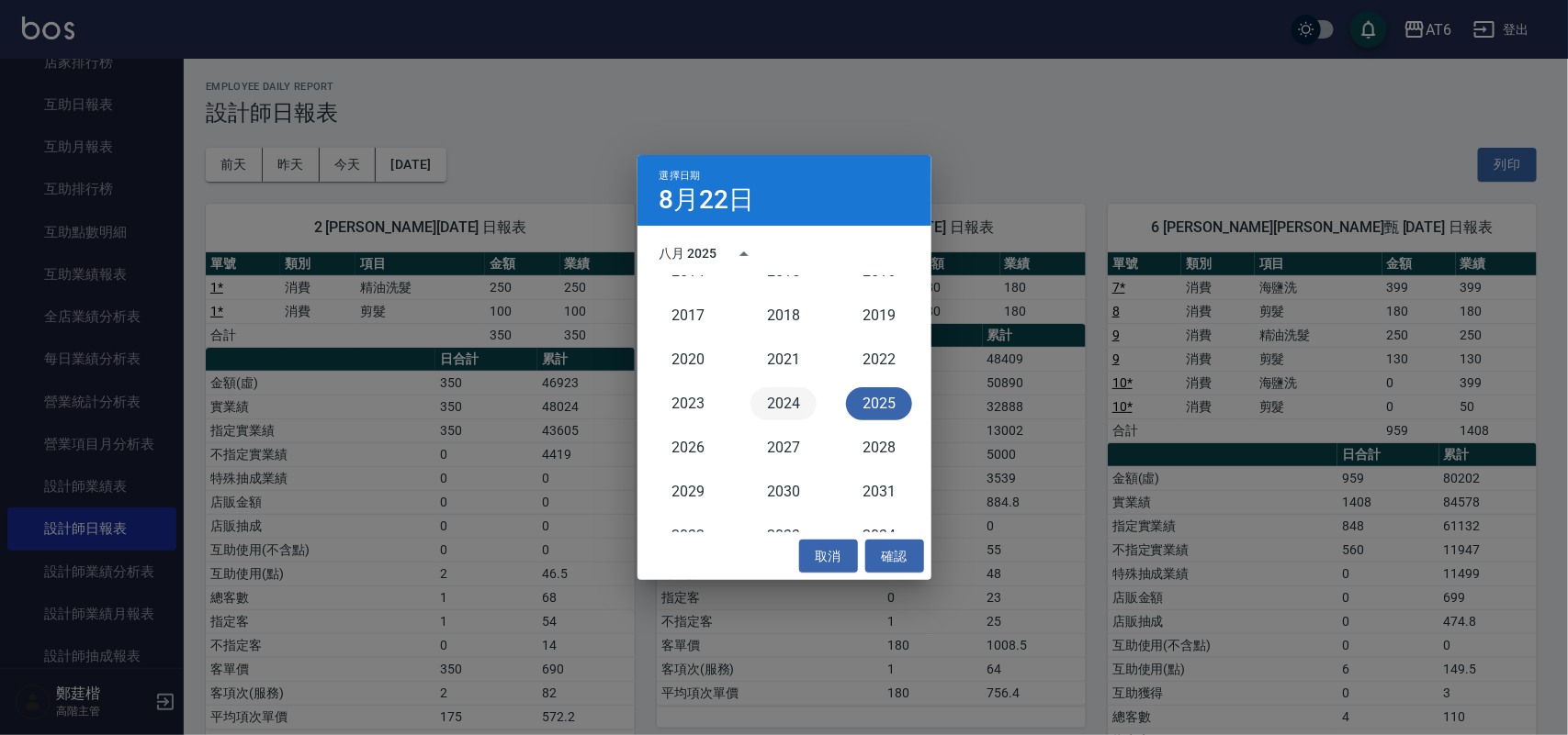
click at [762, 396] on button "2024" at bounding box center [783, 404] width 66 height 33
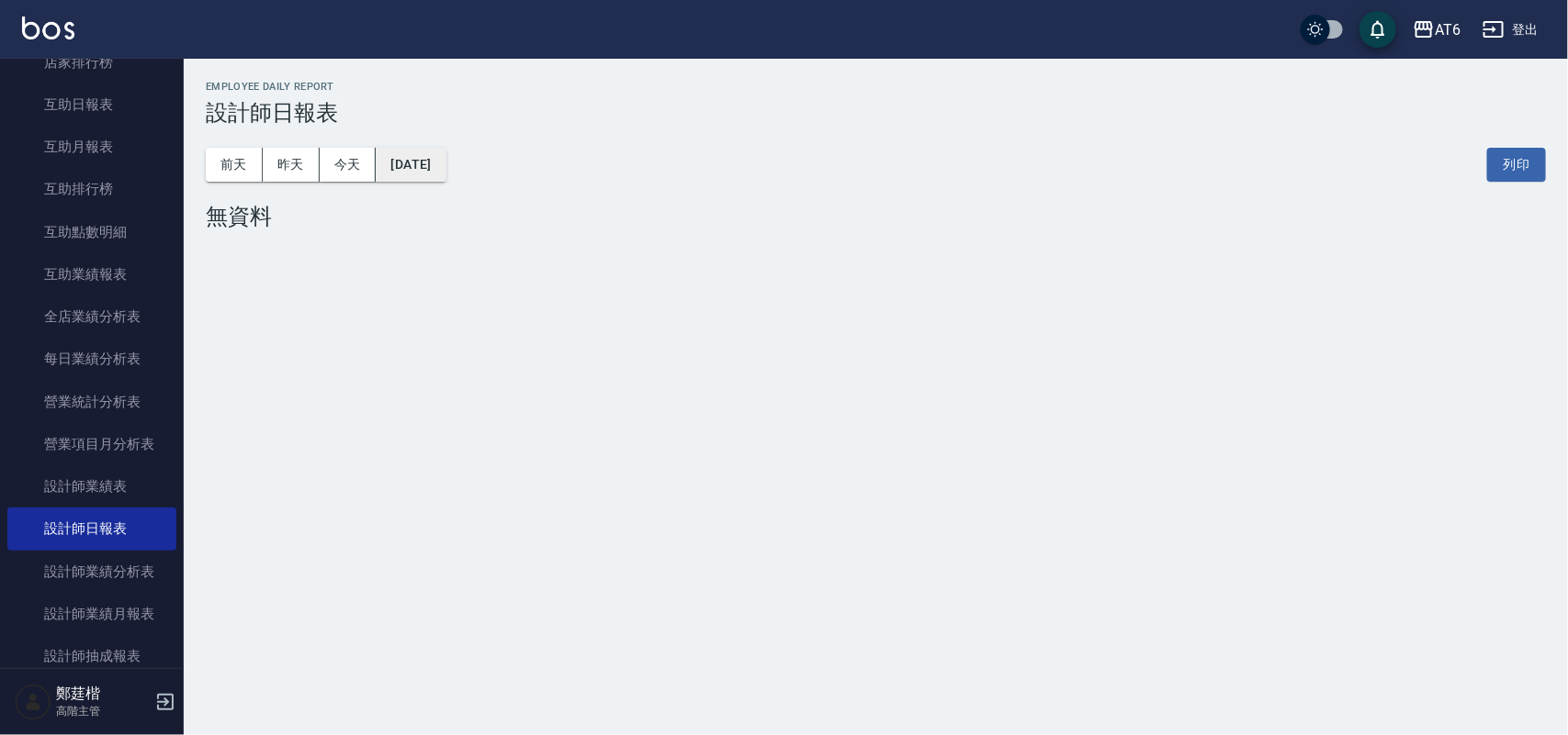
click at [445, 168] on button "[DATE]" at bounding box center [411, 164] width 70 height 34
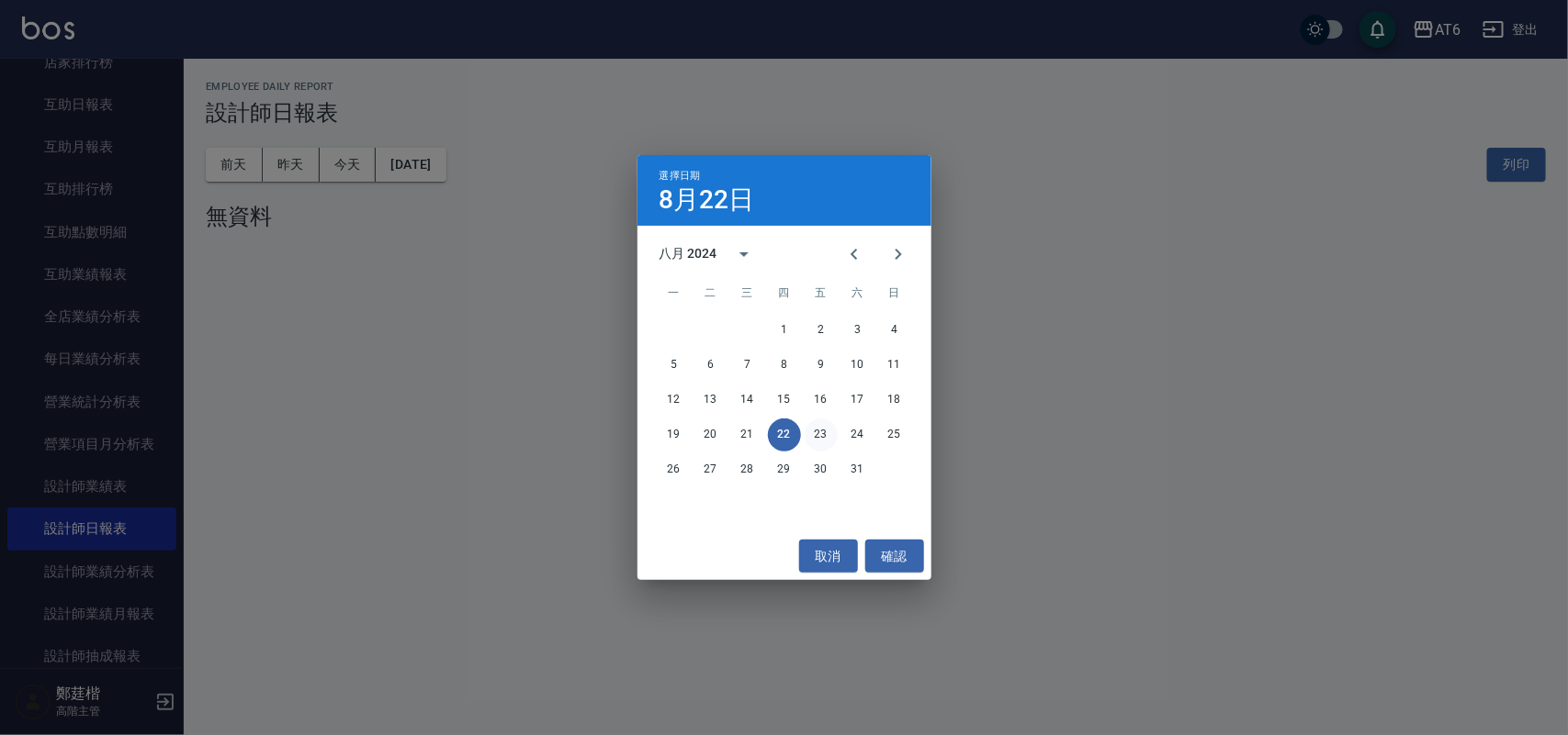
click at [813, 423] on button "23" at bounding box center [821, 434] width 33 height 33
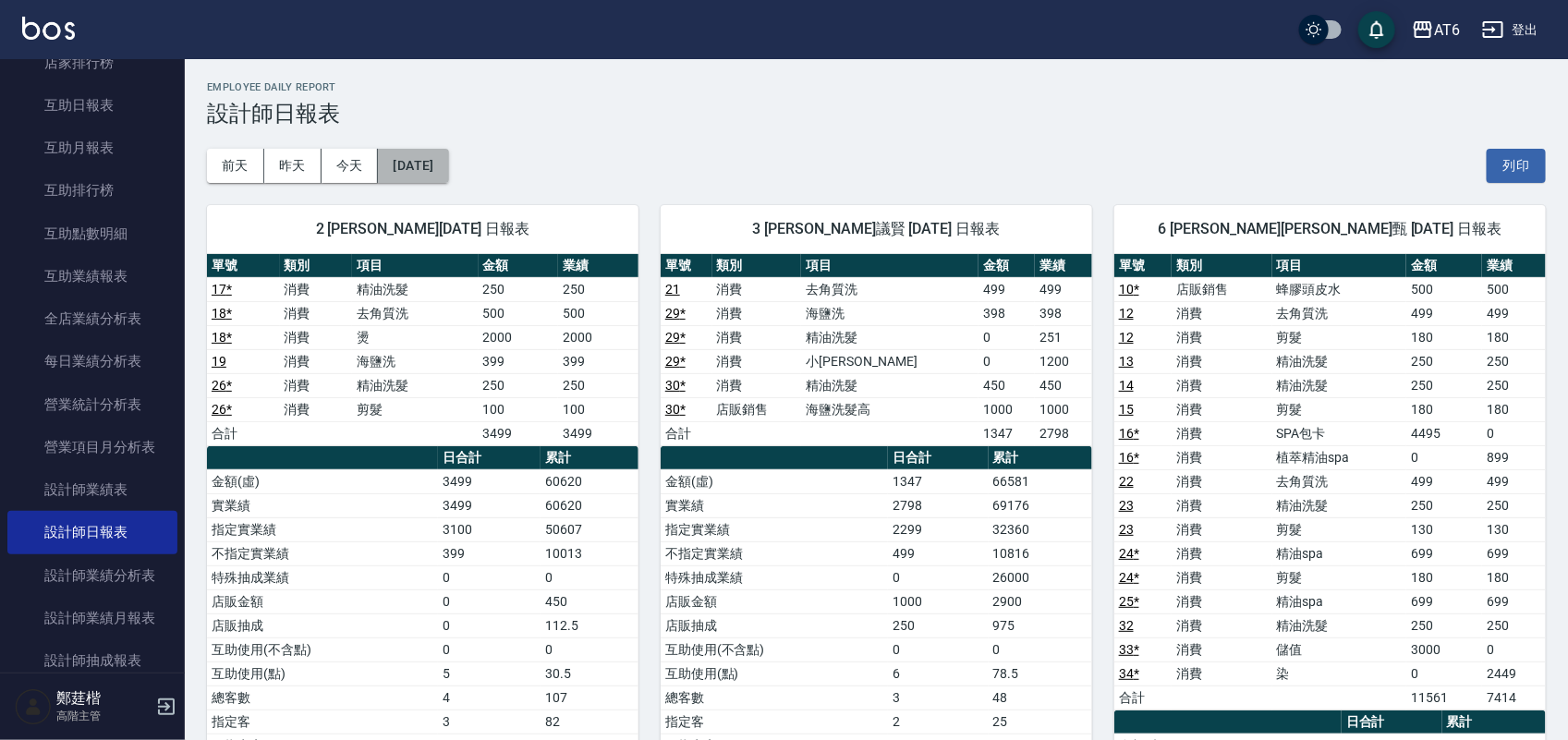
click at [448, 160] on button "[DATE]" at bounding box center [413, 165] width 71 height 34
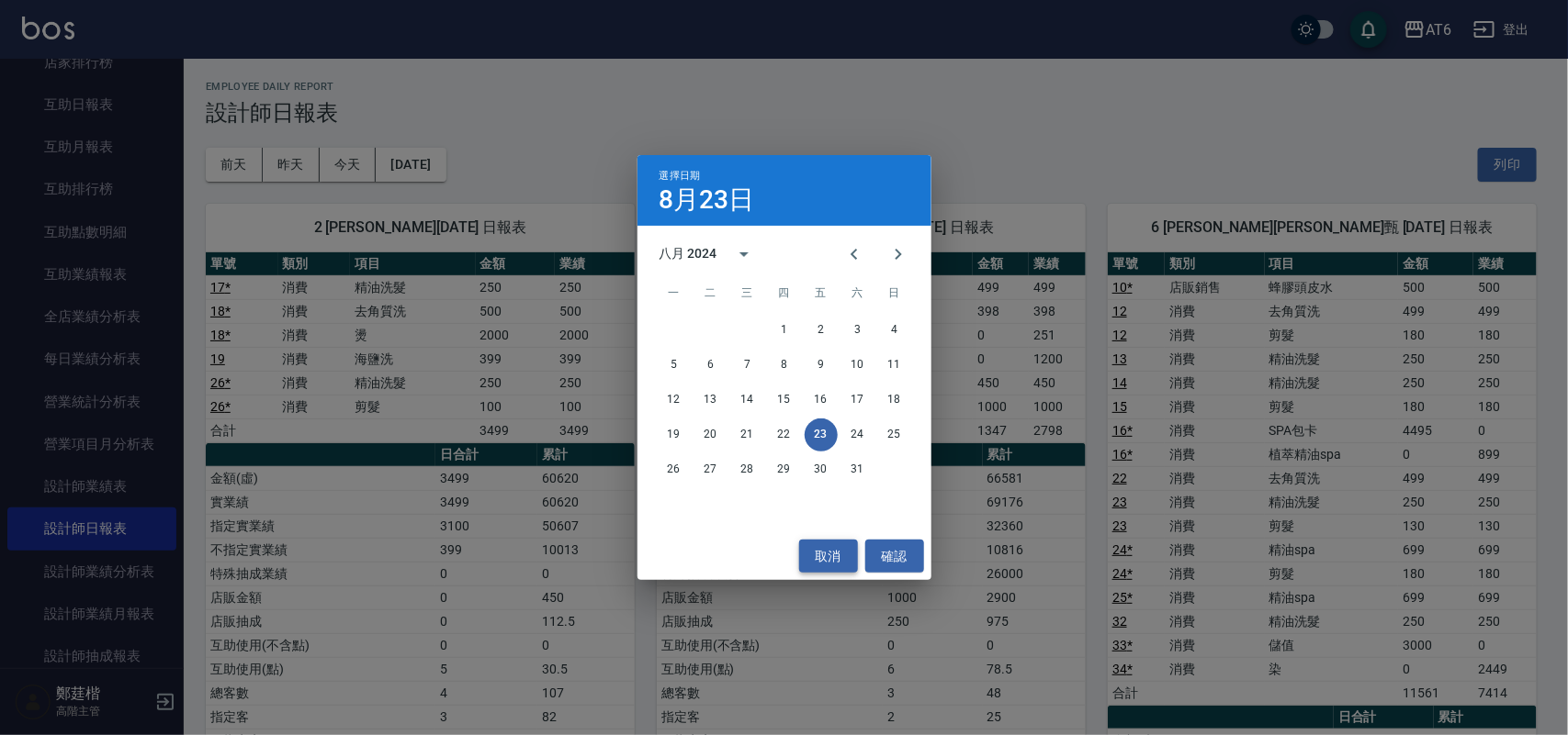
click at [850, 540] on button "取消" at bounding box center [828, 557] width 58 height 34
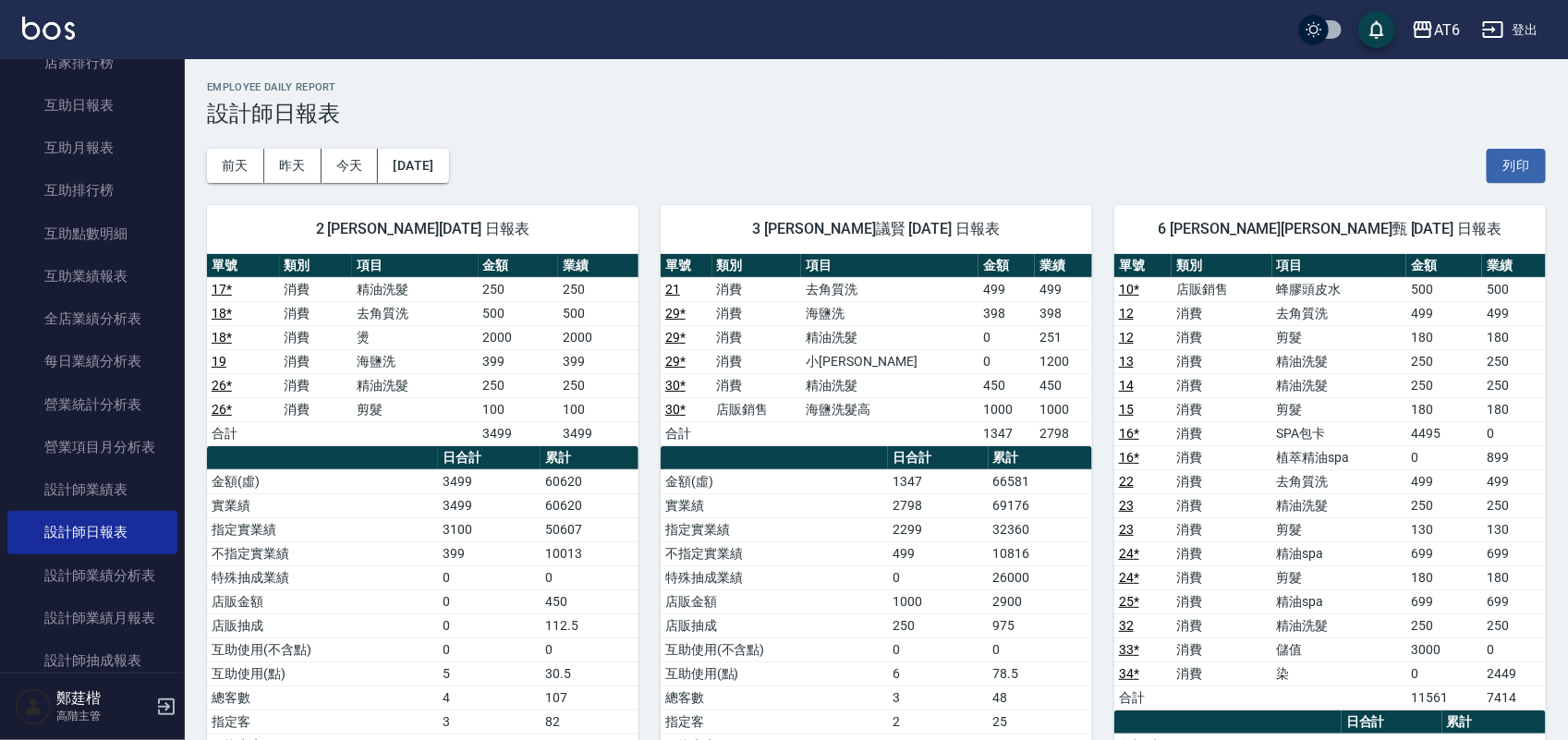
drag, startPoint x: 303, startPoint y: 155, endPoint x: 1576, endPoint y: 167, distance: 1273.1
click at [311, 158] on button "昨天" at bounding box center [293, 165] width 58 height 34
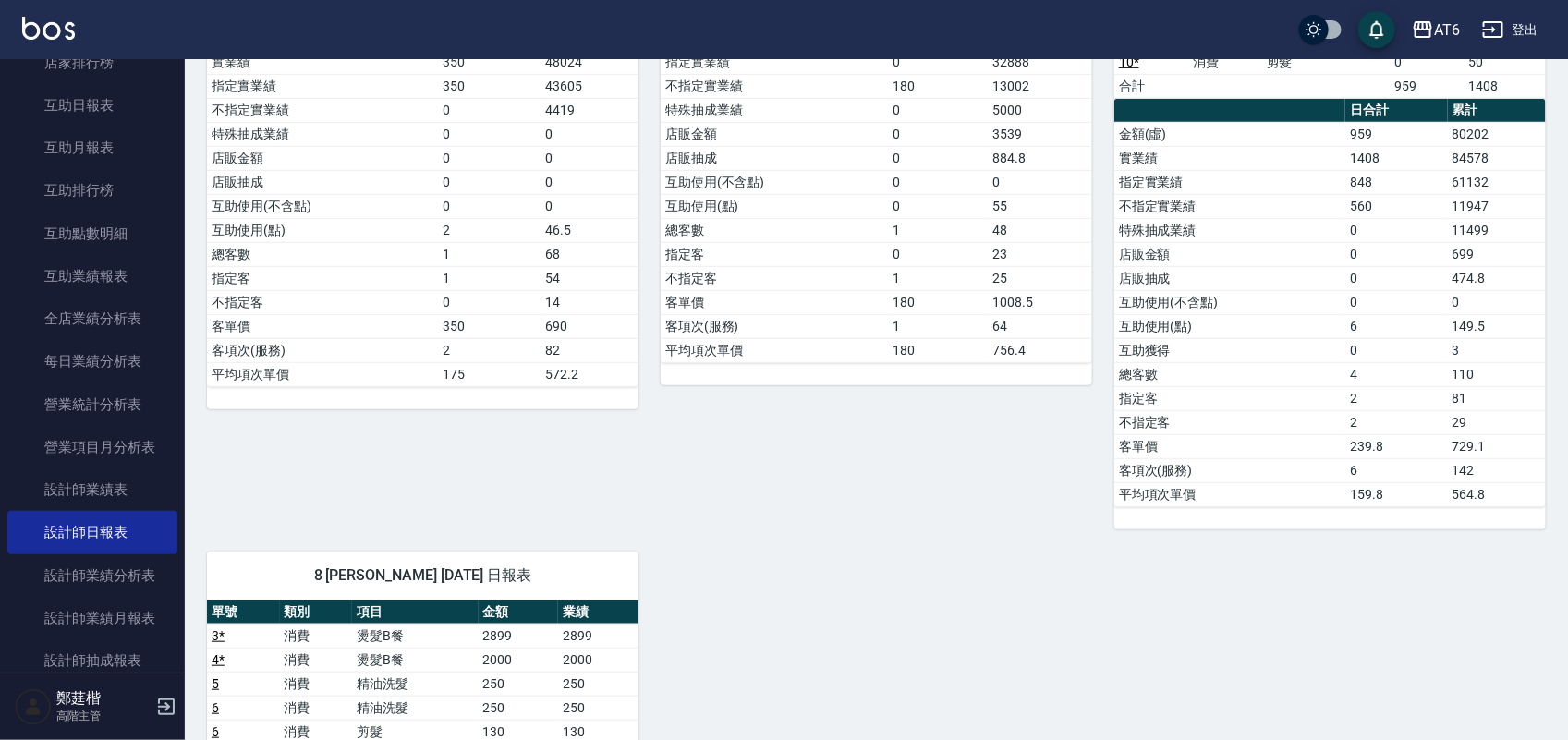
scroll to position [347, 0]
drag, startPoint x: 1493, startPoint y: 205, endPoint x: 1433, endPoint y: 212, distance: 60.4
click at [1471, 205] on td "11947" at bounding box center [1496, 207] width 98 height 24
drag, startPoint x: 1433, startPoint y: 212, endPoint x: 1411, endPoint y: 214, distance: 22.1
click at [1411, 214] on td "560" at bounding box center [1396, 207] width 102 height 24
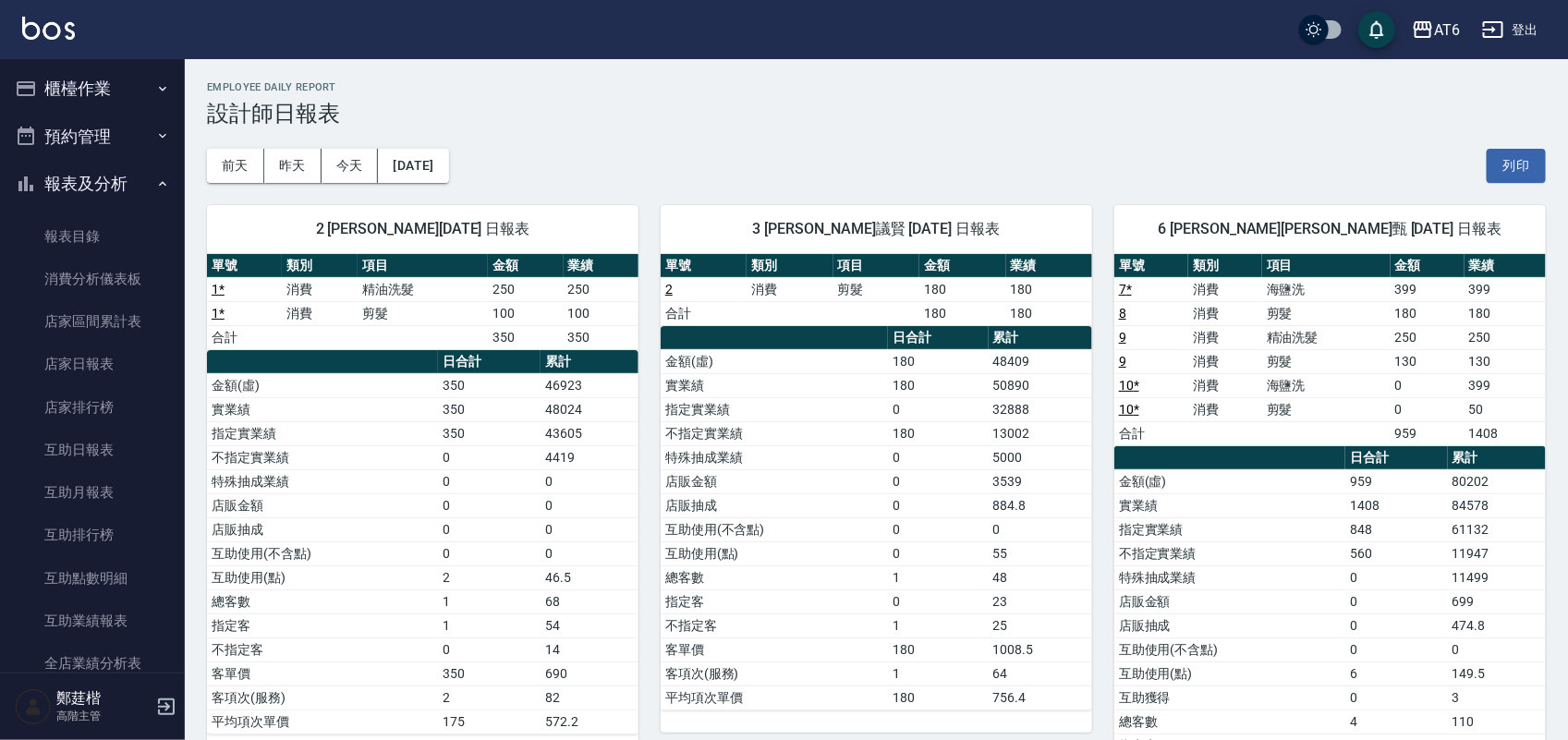
scroll to position [0, 0]
click at [30, 199] on button "報表及分析" at bounding box center [92, 185] width 170 height 48
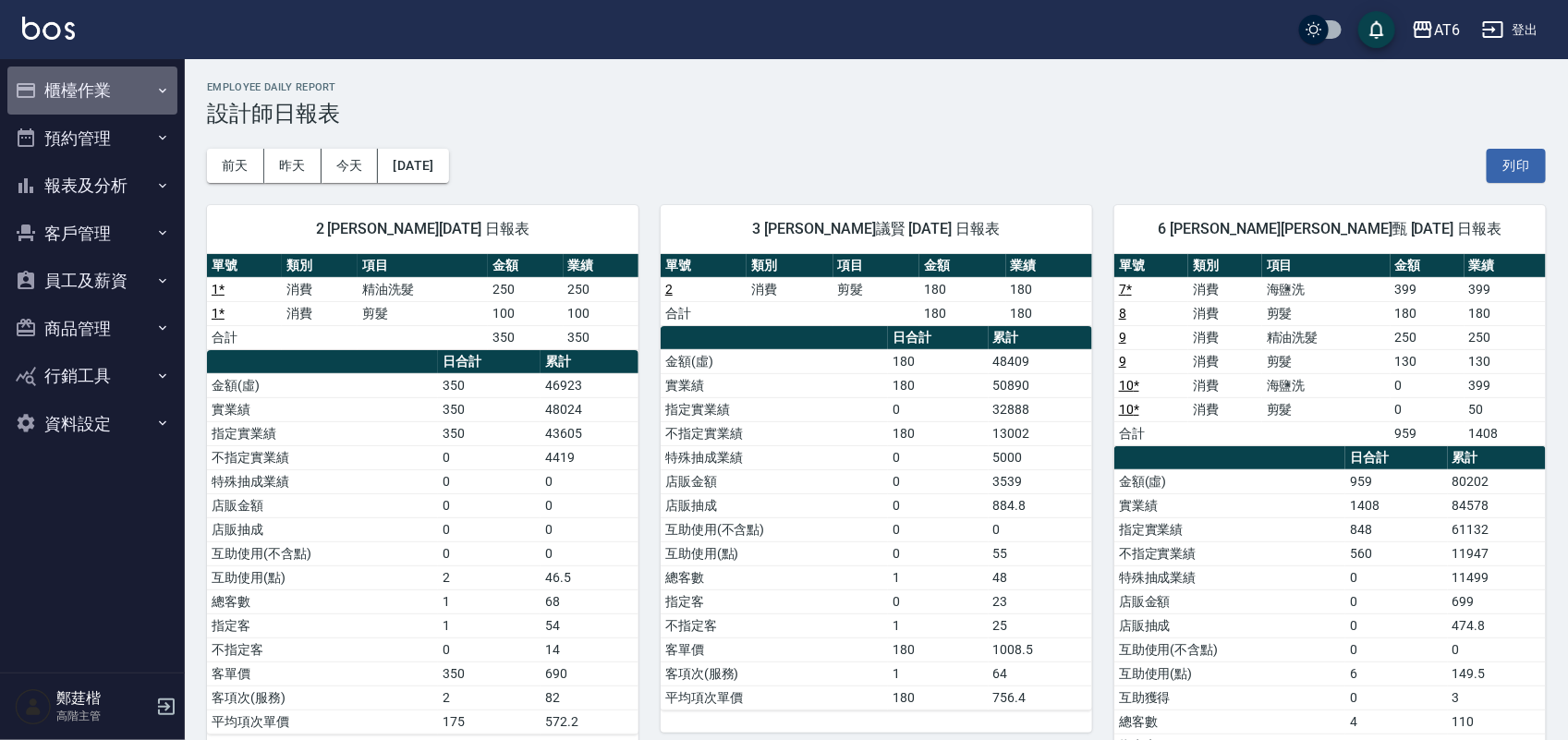
click at [42, 97] on button "櫃檯作業" at bounding box center [92, 91] width 170 height 48
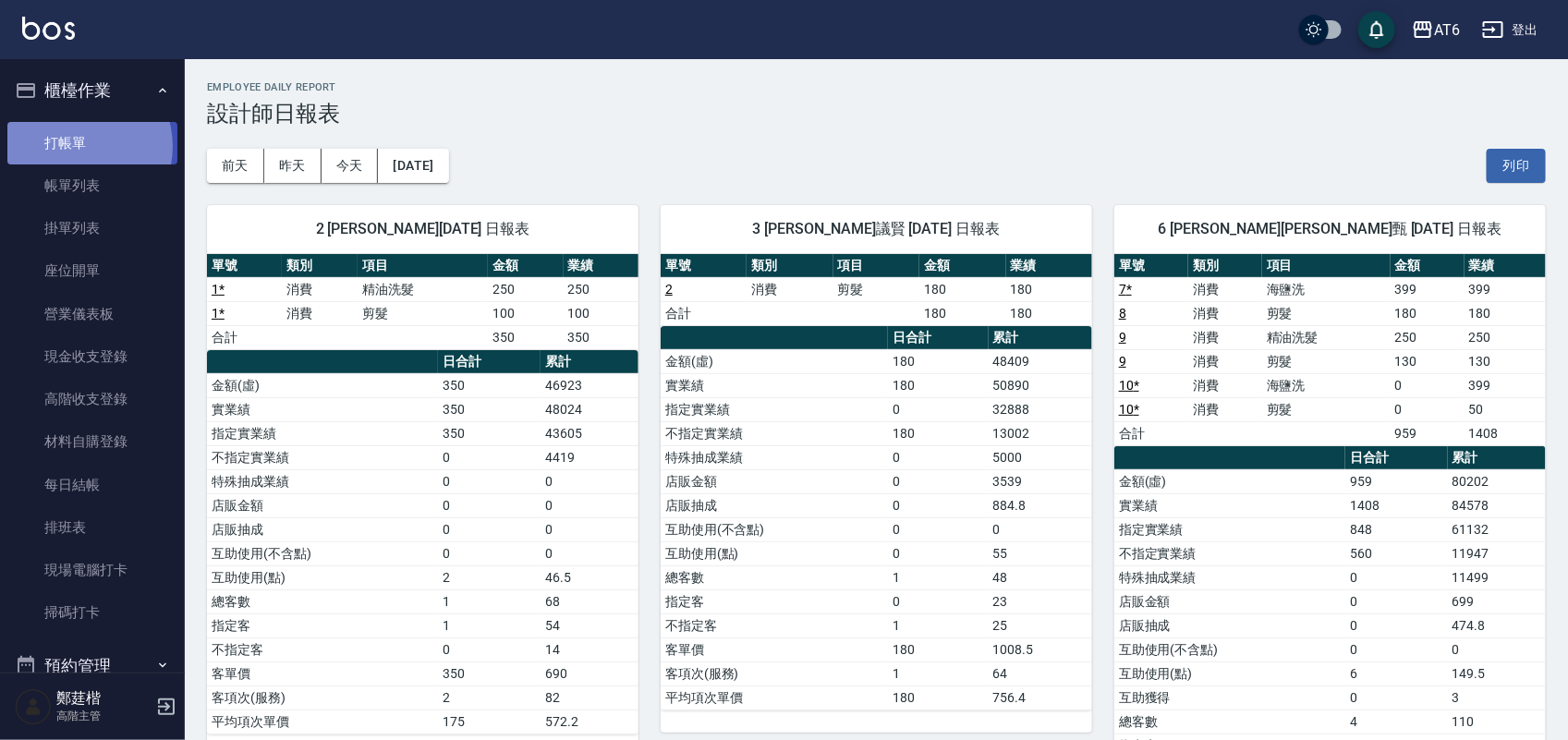
click at [74, 146] on link "打帳單" at bounding box center [92, 142] width 170 height 43
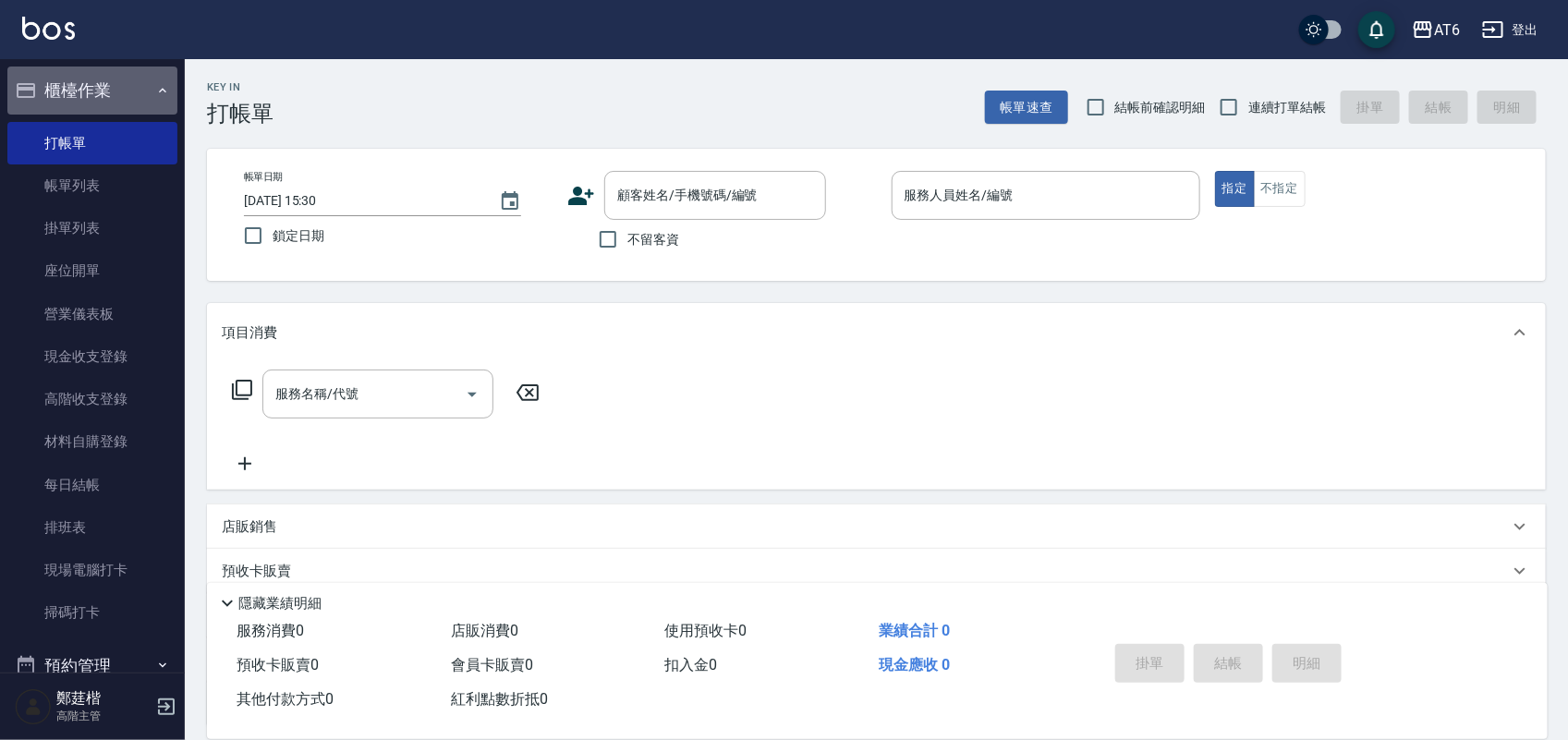
click at [135, 93] on button "櫃檯作業" at bounding box center [92, 91] width 170 height 48
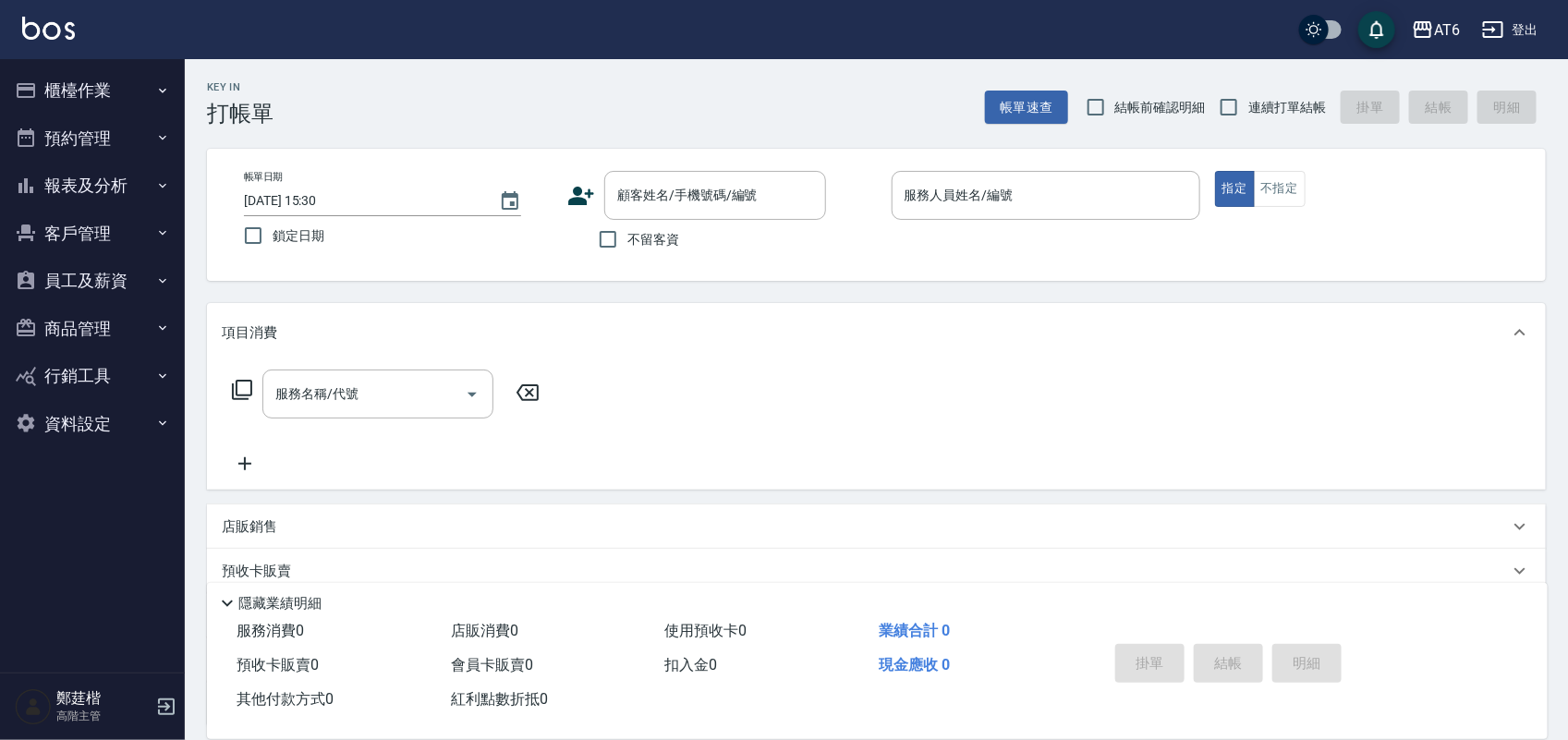
click at [150, 204] on button "報表及分析" at bounding box center [92, 185] width 170 height 48
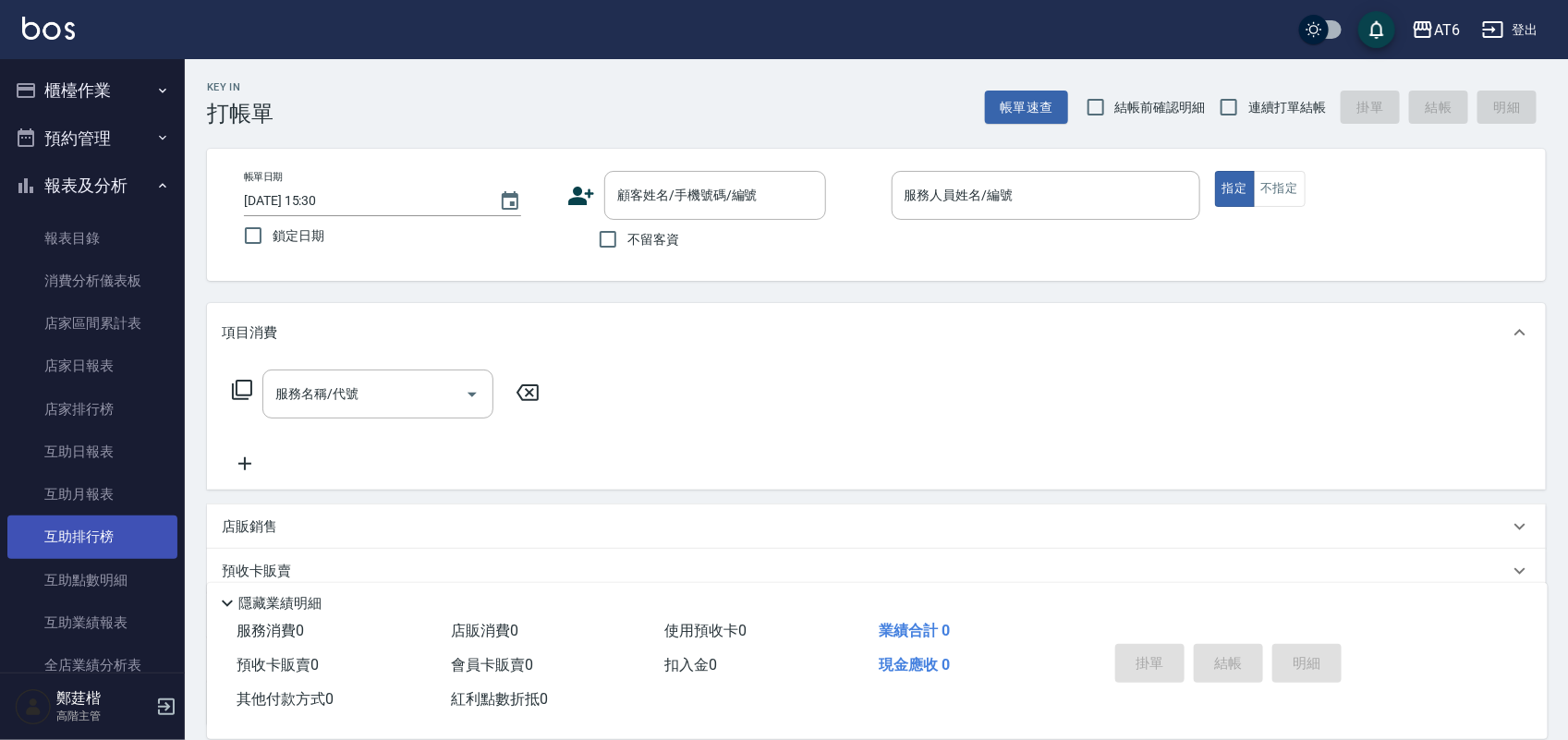
scroll to position [116, 0]
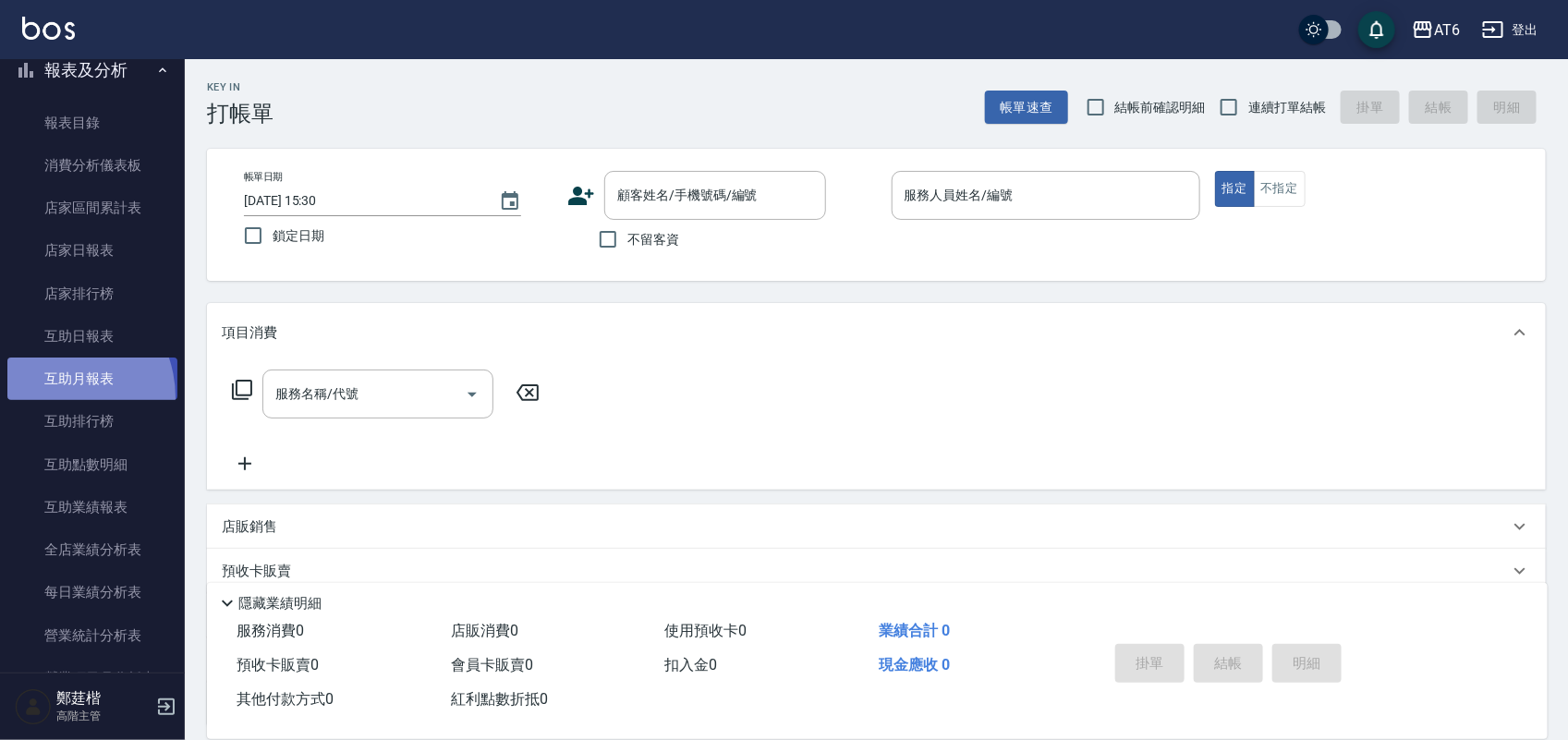
click at [52, 395] on link "互助月報表" at bounding box center [92, 378] width 170 height 43
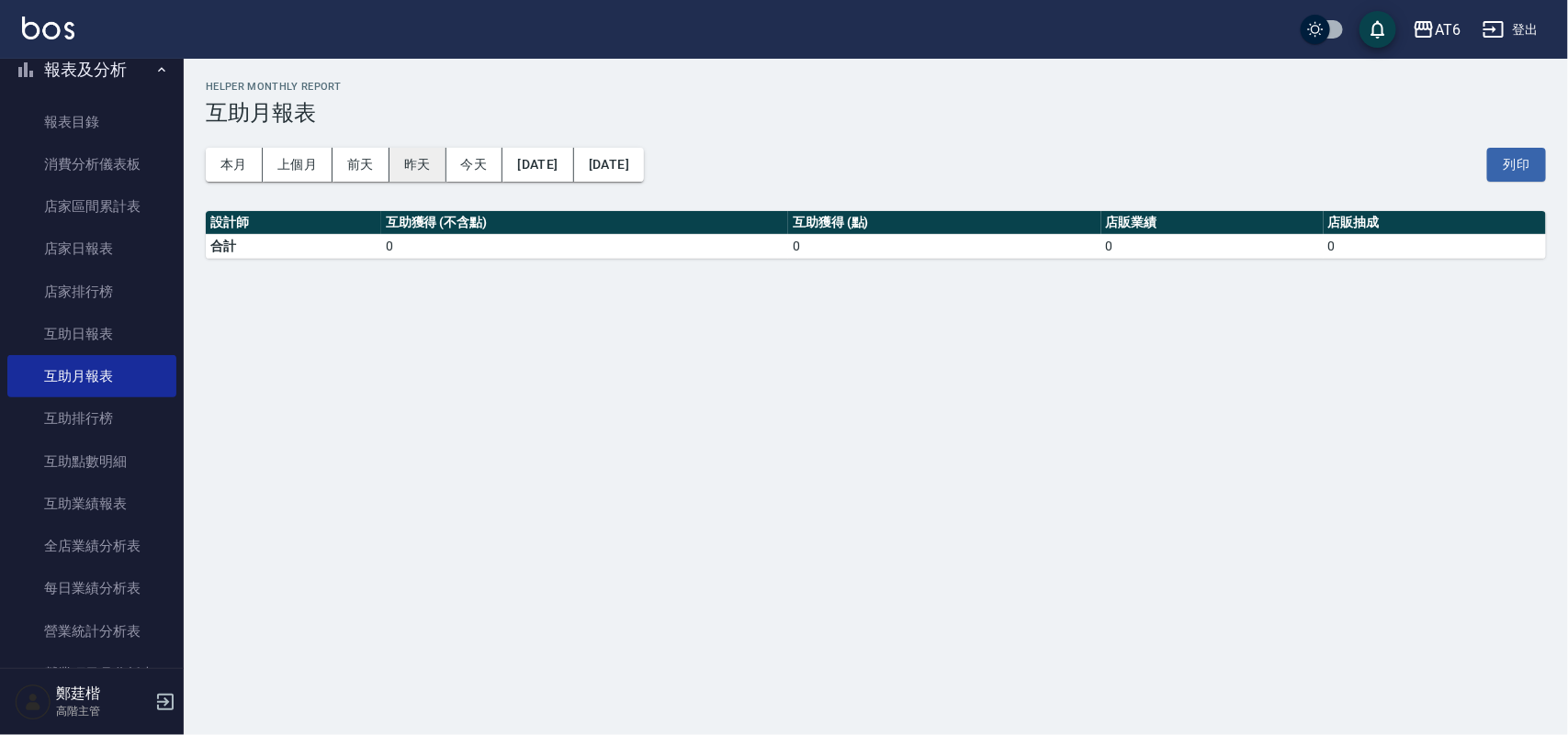
click at [397, 167] on button "昨天" at bounding box center [418, 164] width 57 height 34
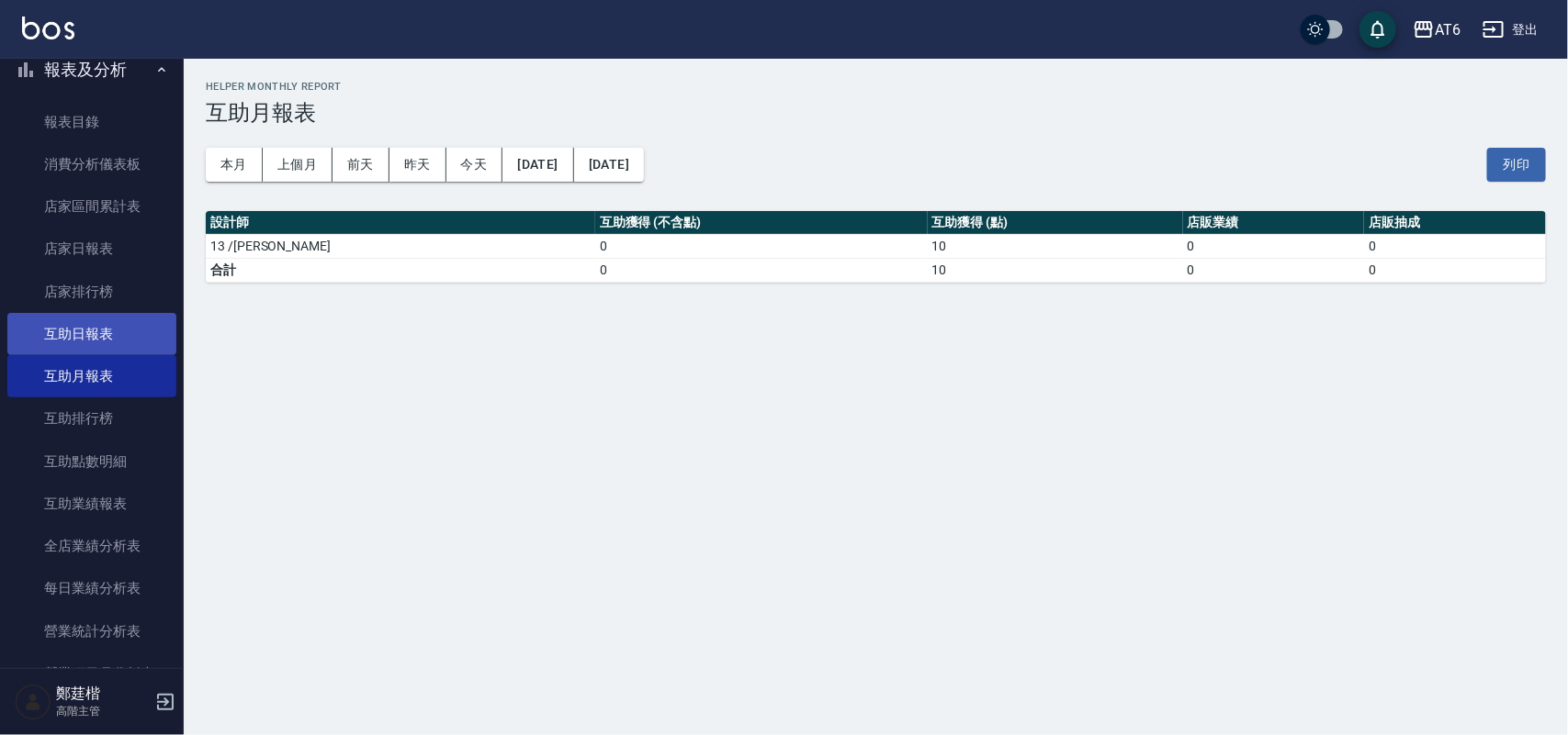
click at [74, 338] on link "互助日報表" at bounding box center [91, 333] width 169 height 43
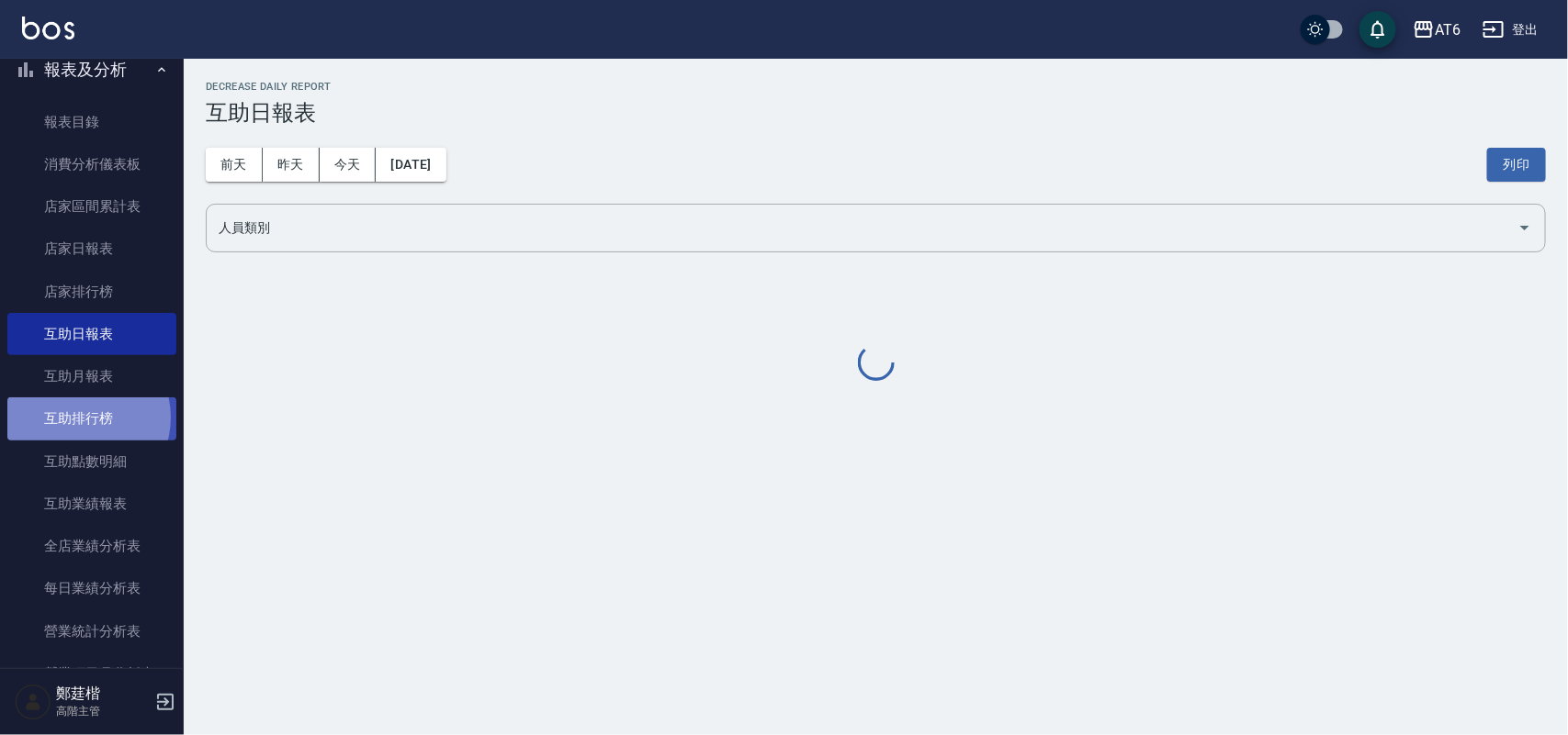
click at [79, 417] on link "互助排行榜" at bounding box center [91, 418] width 169 height 43
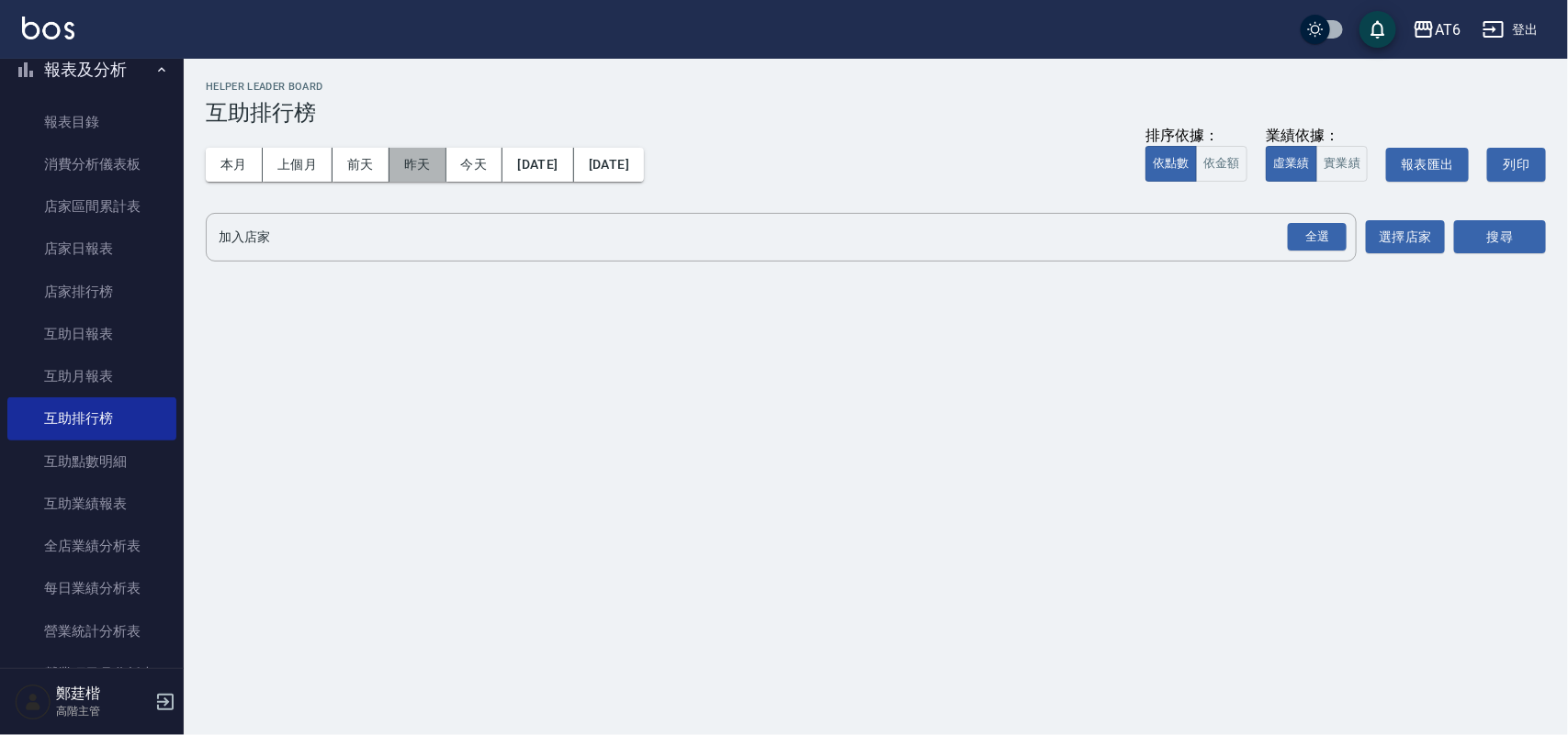
click at [419, 165] on button "昨天" at bounding box center [418, 164] width 57 height 34
click at [1297, 238] on div "全選" at bounding box center [1317, 237] width 58 height 29
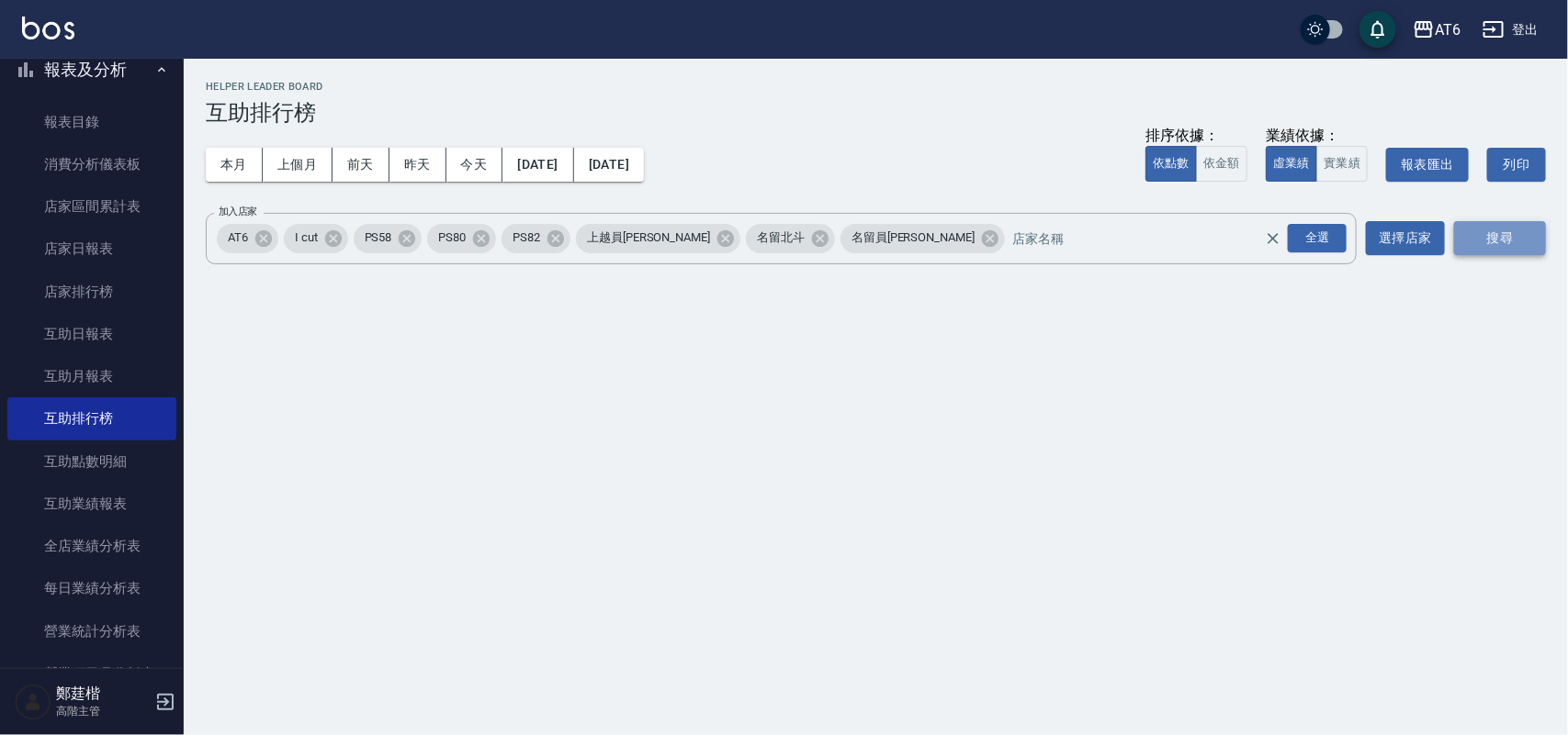
click at [1500, 238] on button "搜尋" at bounding box center [1500, 238] width 92 height 34
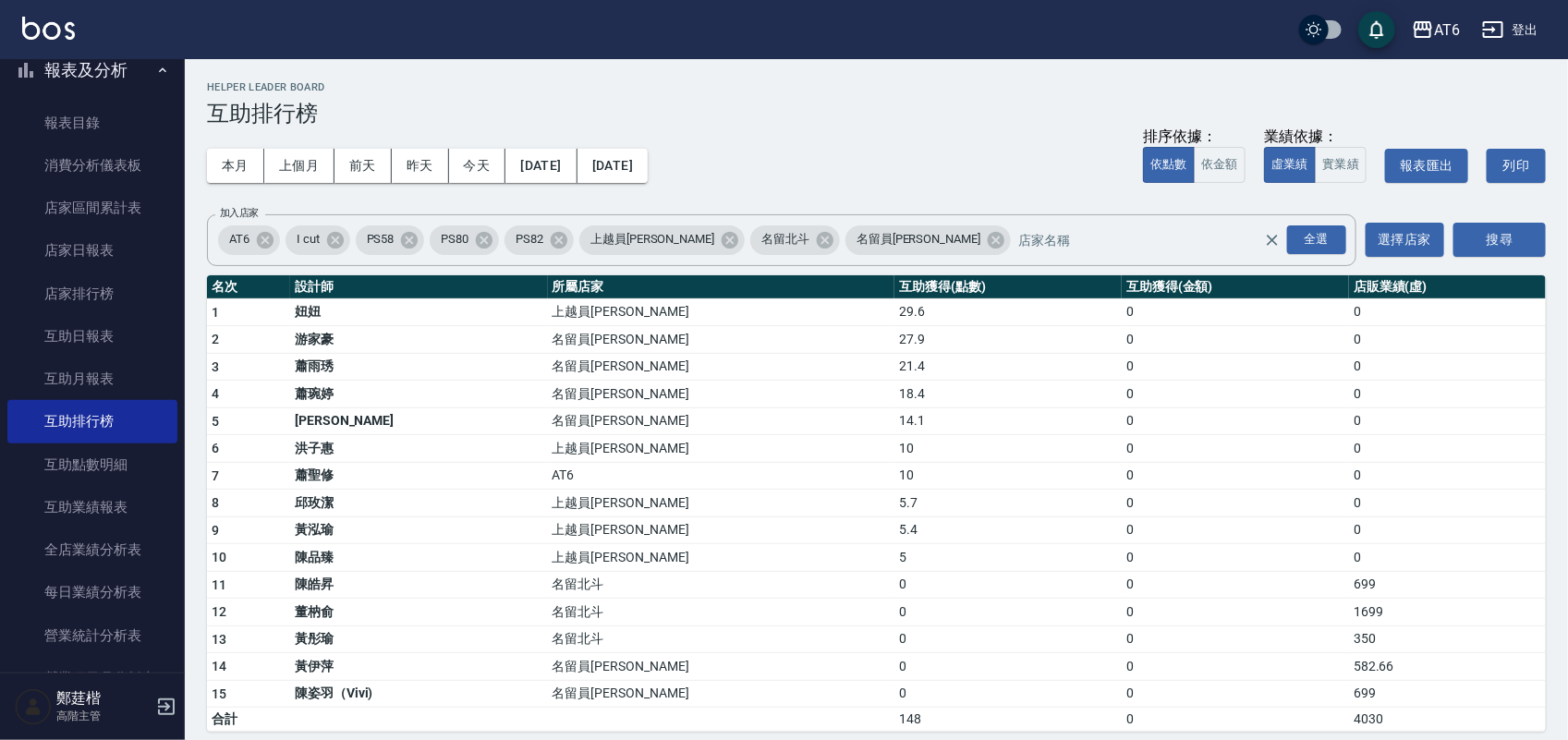
scroll to position [17, 0]
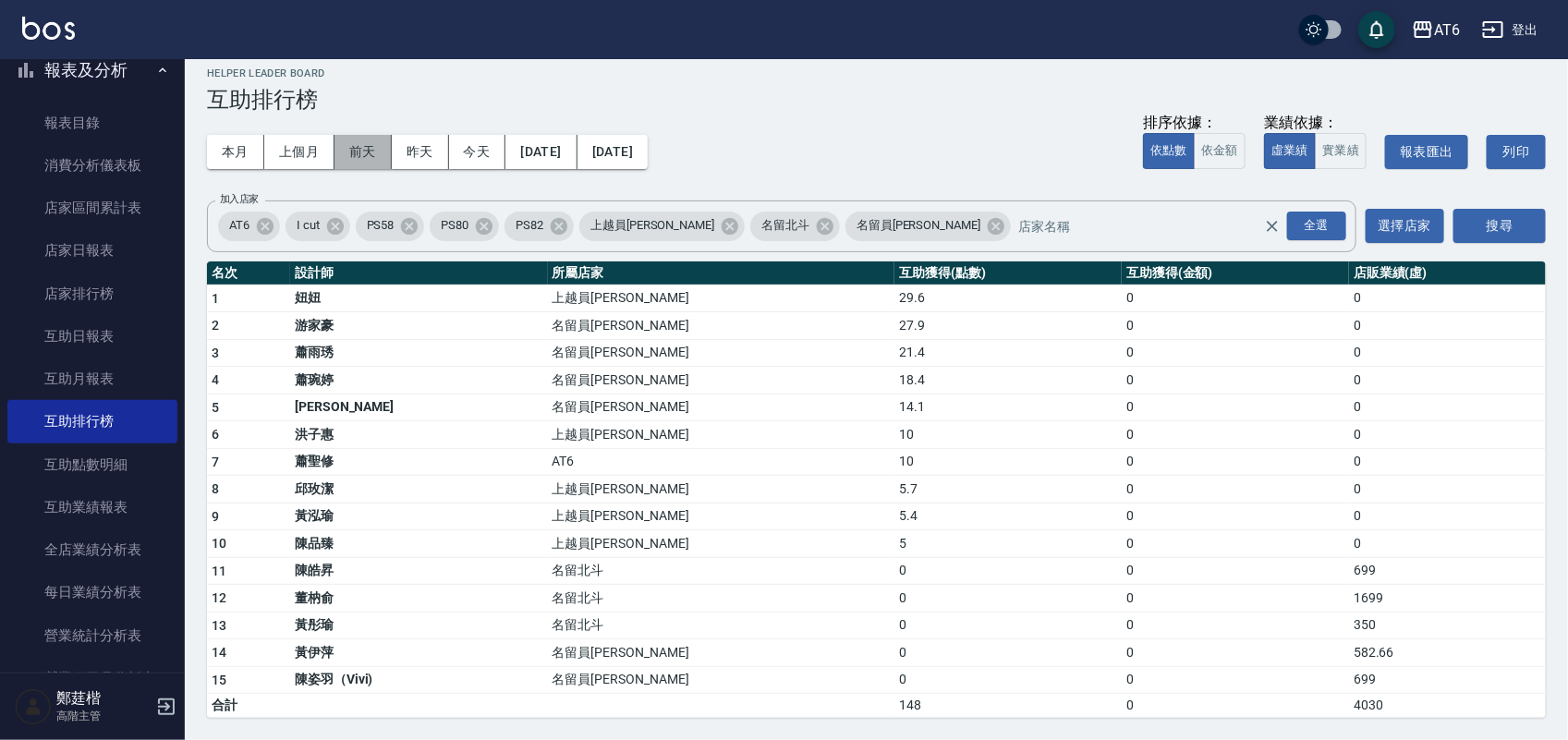
click at [366, 134] on button "前天" at bounding box center [363, 151] width 58 height 34
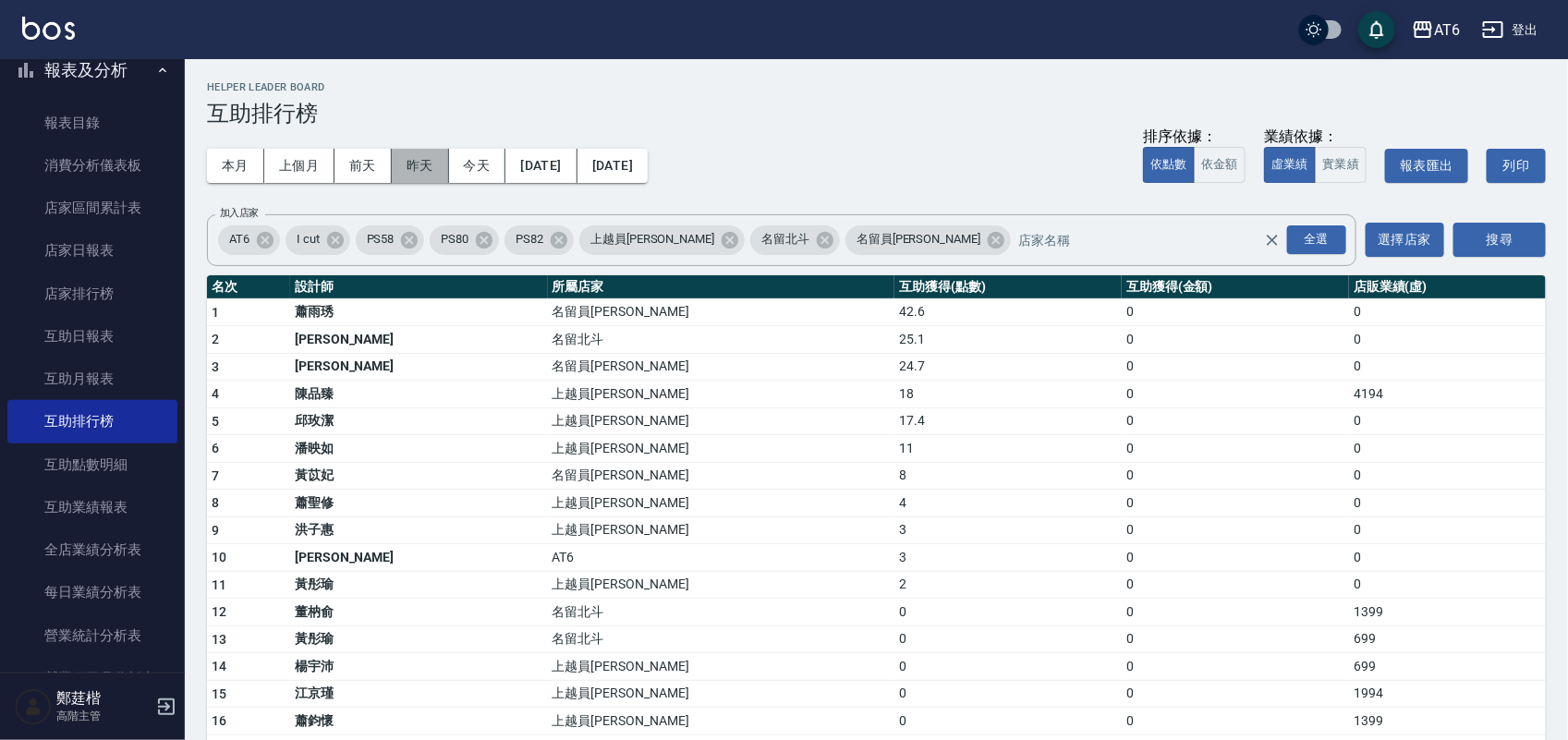
click at [406, 172] on button "昨天" at bounding box center [420, 165] width 58 height 34
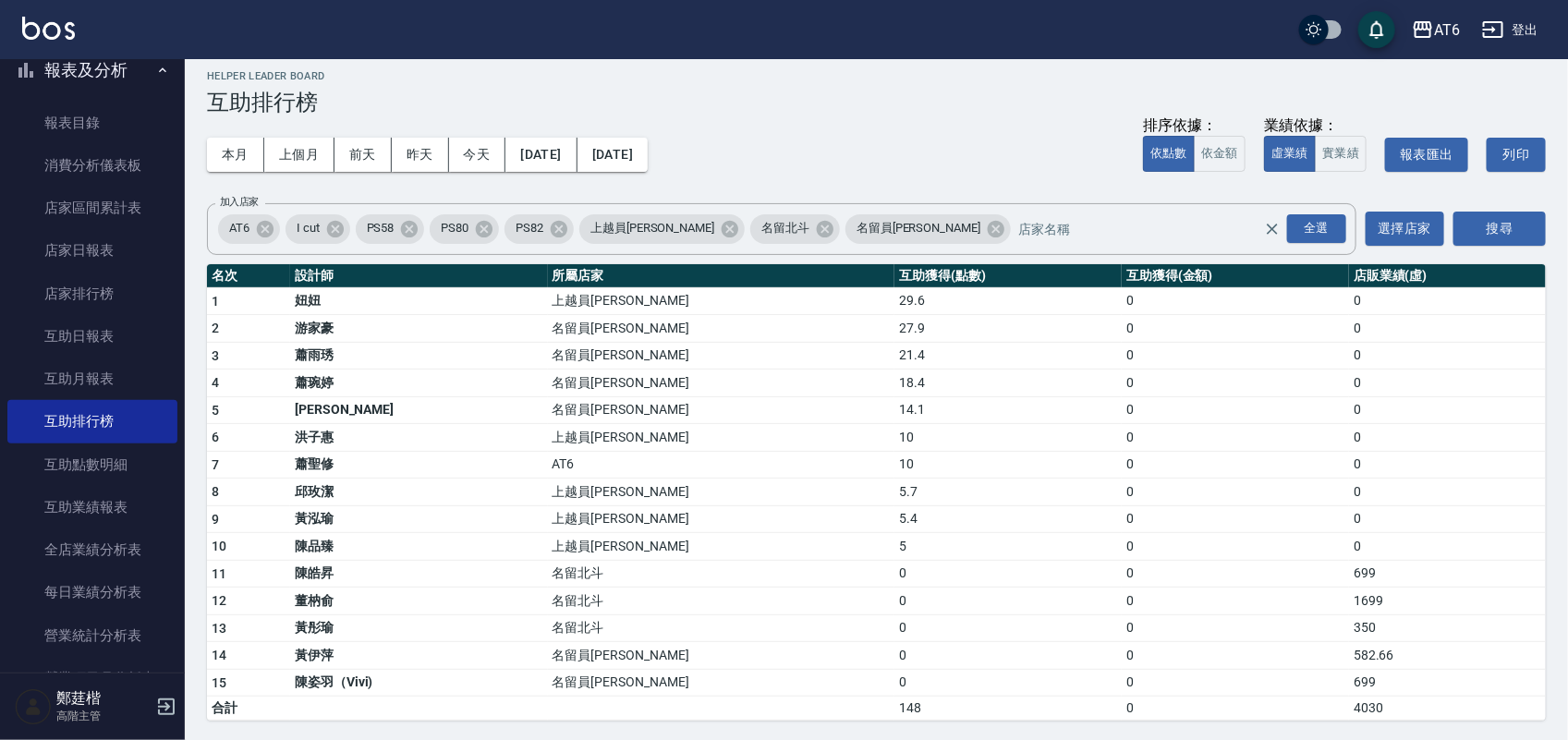
scroll to position [17, 0]
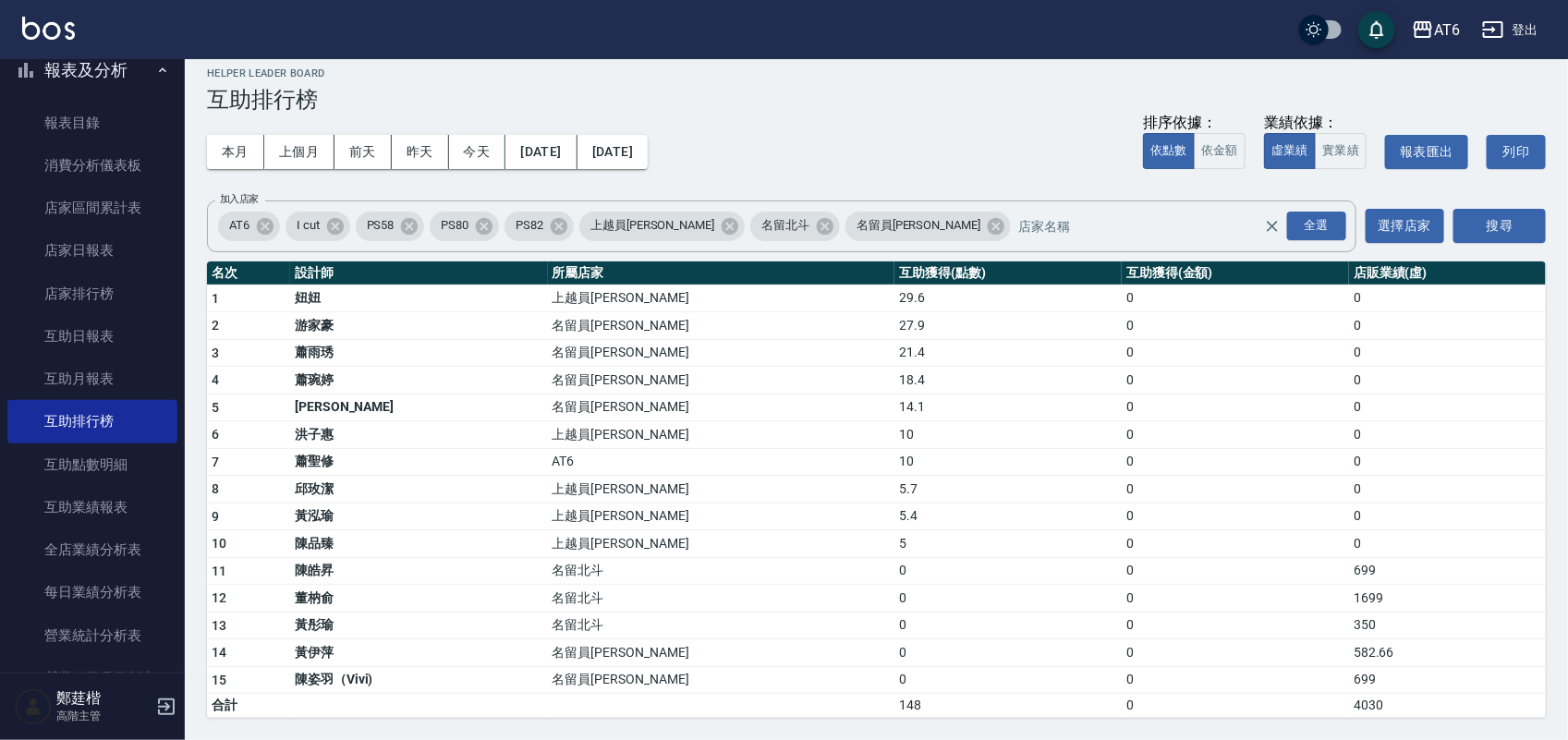
click at [68, 68] on button "報表及分析" at bounding box center [92, 70] width 170 height 48
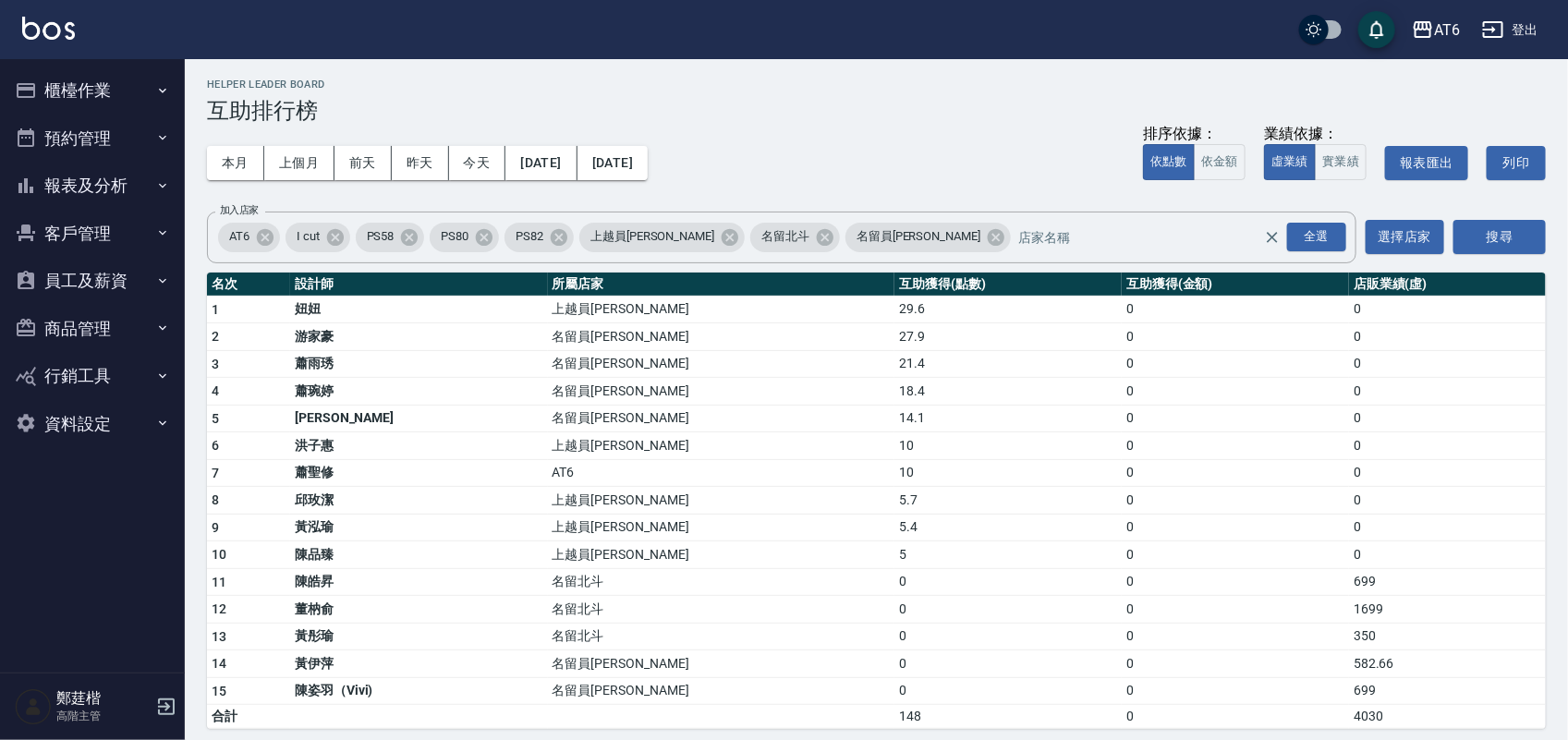
scroll to position [0, 0]
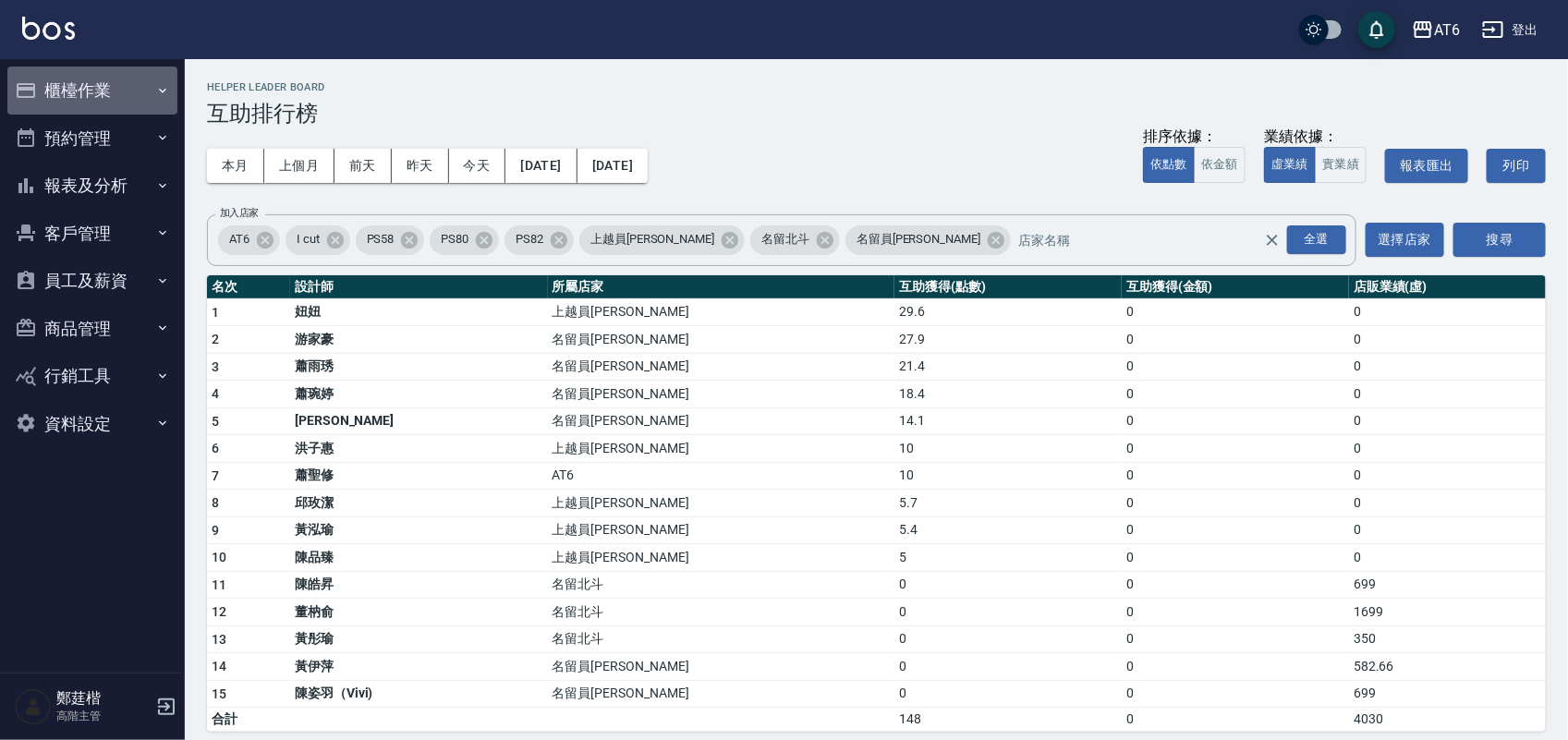
click at [107, 91] on button "櫃檯作業" at bounding box center [92, 91] width 170 height 48
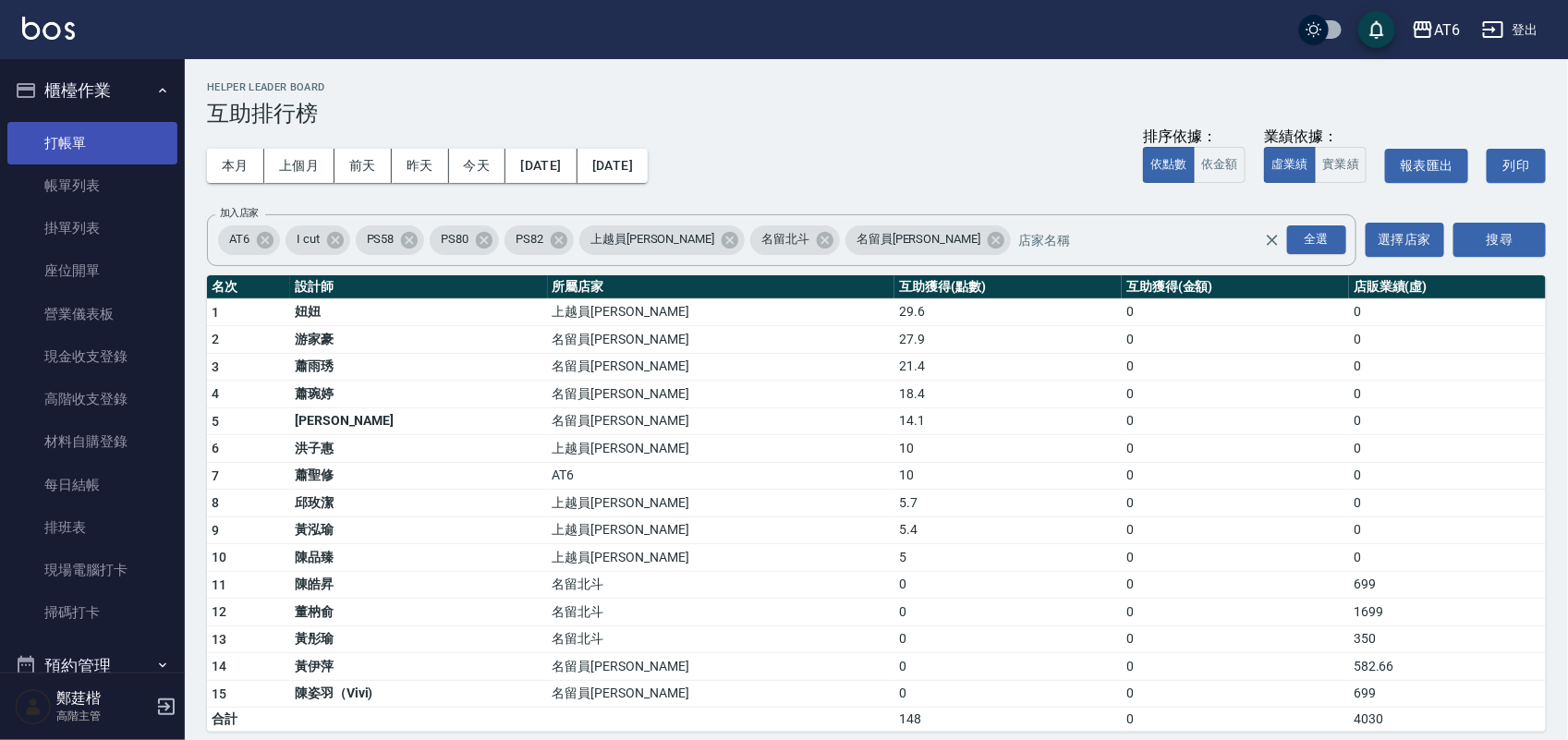
click at [107, 134] on link "打帳單" at bounding box center [92, 142] width 170 height 43
click at [110, 102] on button "櫃檯作業" at bounding box center [92, 91] width 170 height 48
